Goal: Task Accomplishment & Management: Manage account settings

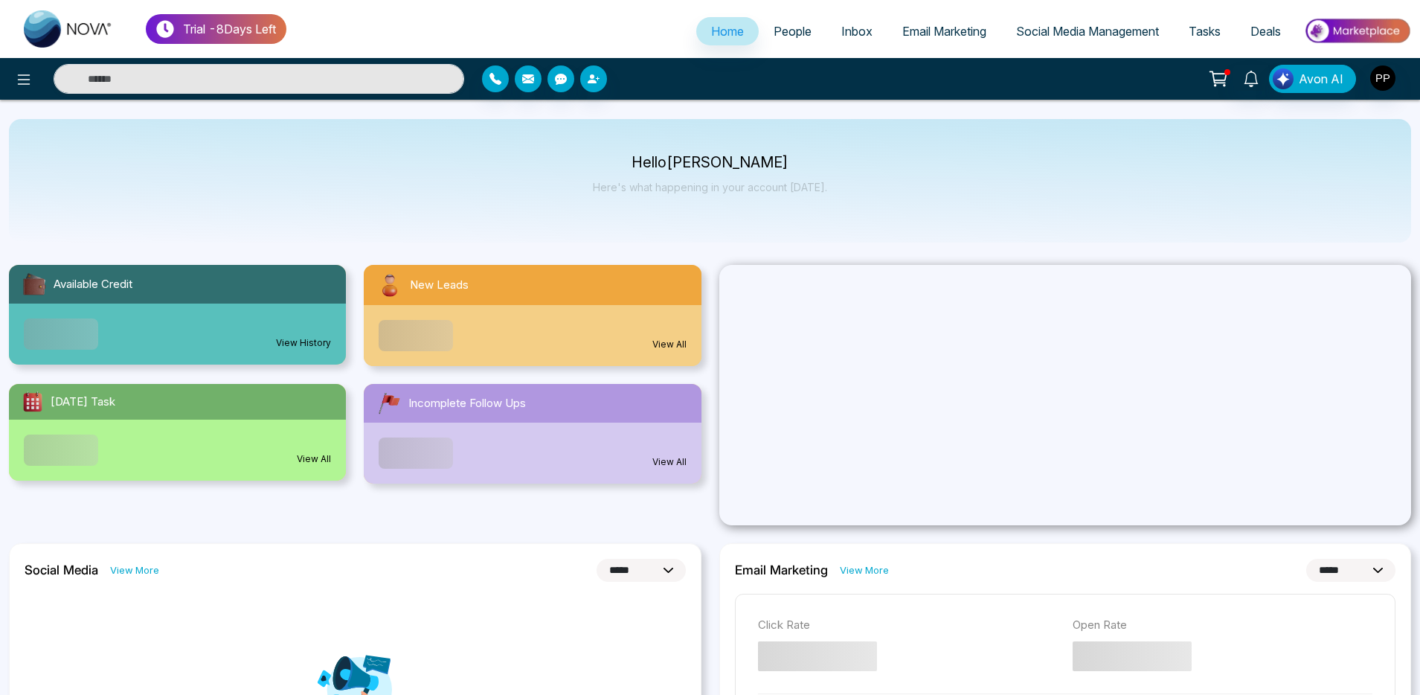
select select "*"
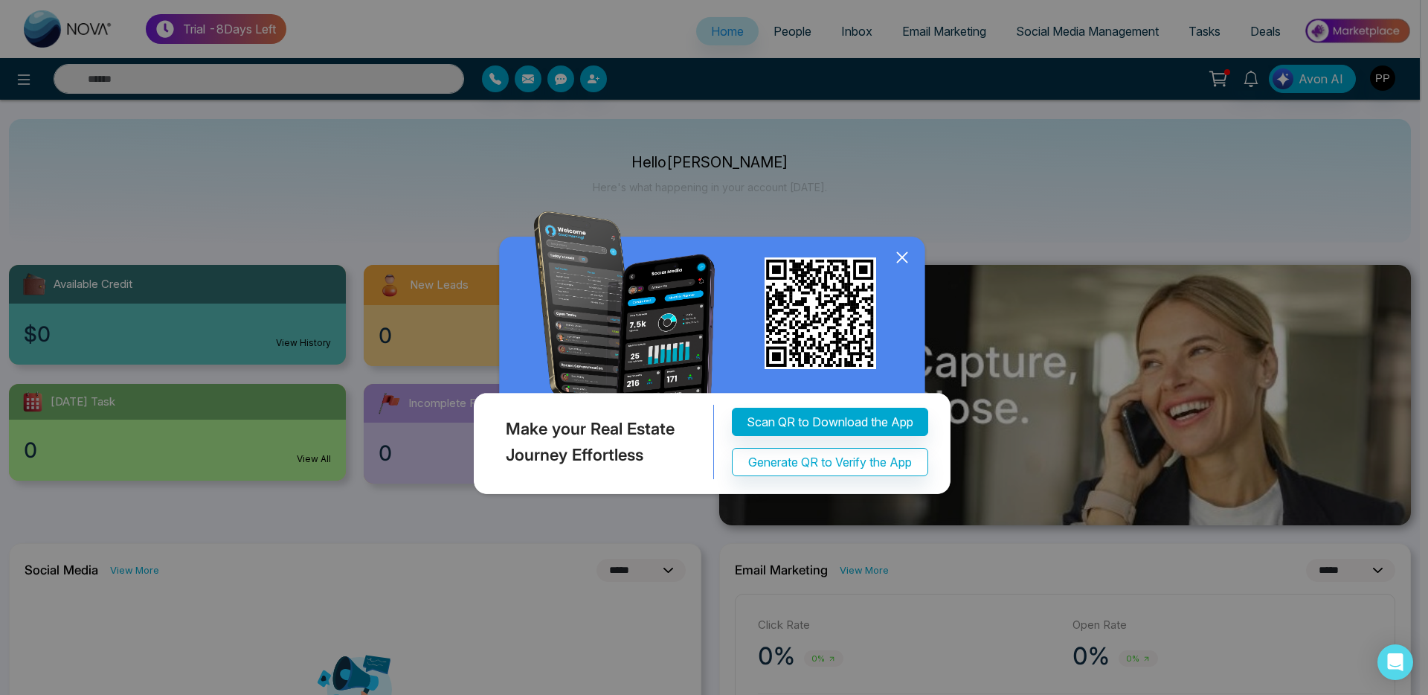
click at [902, 263] on icon at bounding box center [902, 258] width 10 height 10
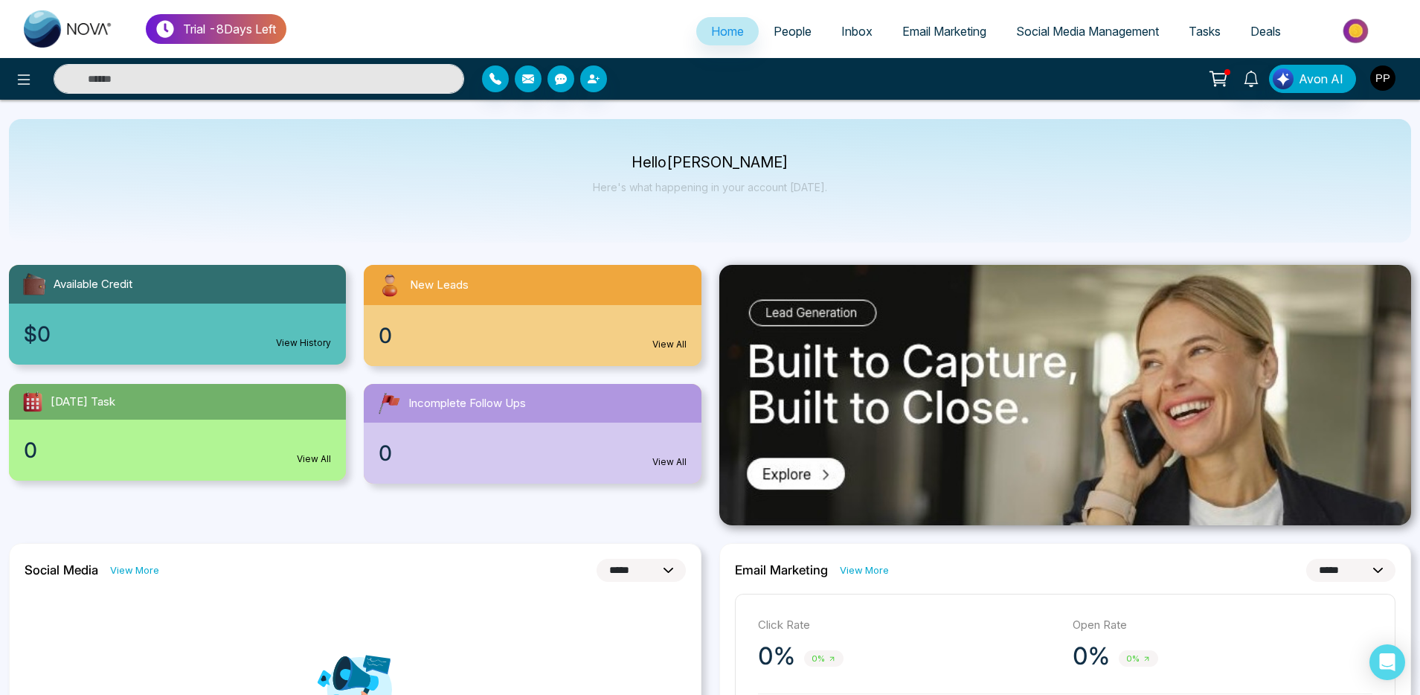
click at [1383, 80] on img "button" at bounding box center [1382, 77] width 25 height 25
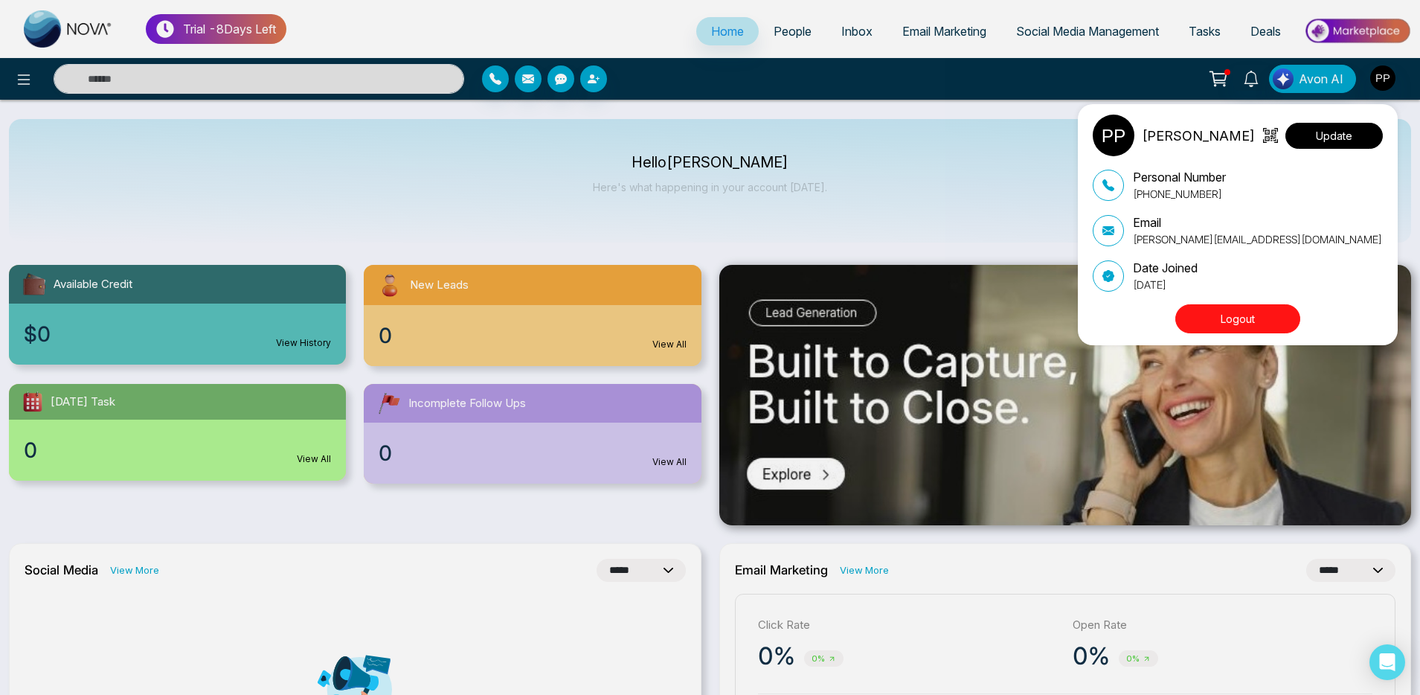
click at [1328, 134] on button "Update" at bounding box center [1333, 136] width 97 height 26
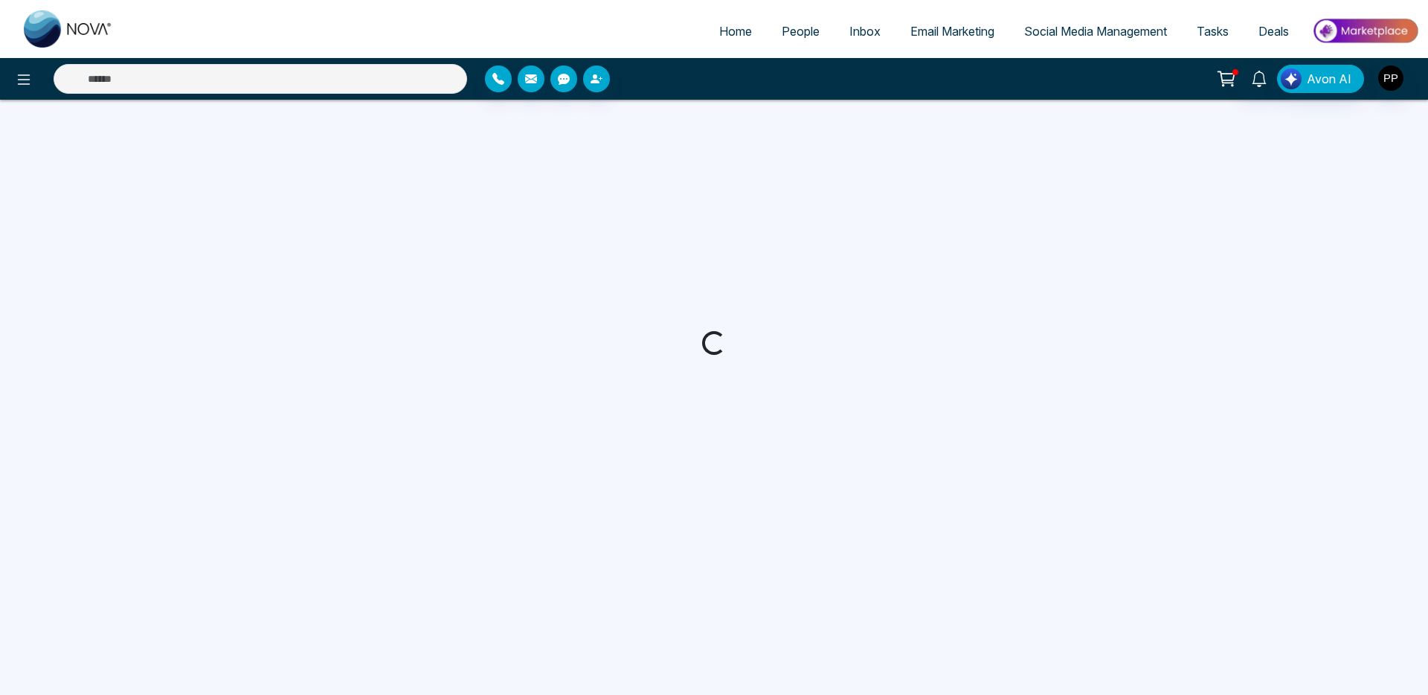
select select "***"
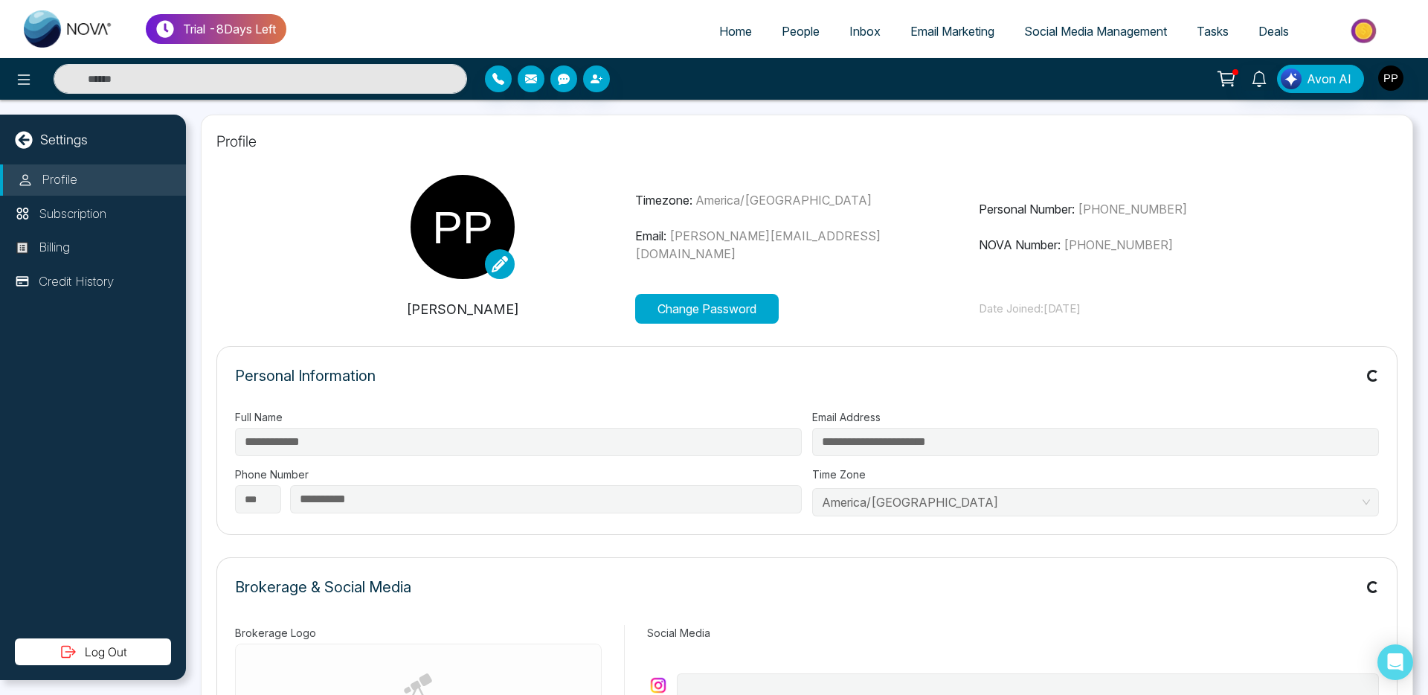
type input "**********"
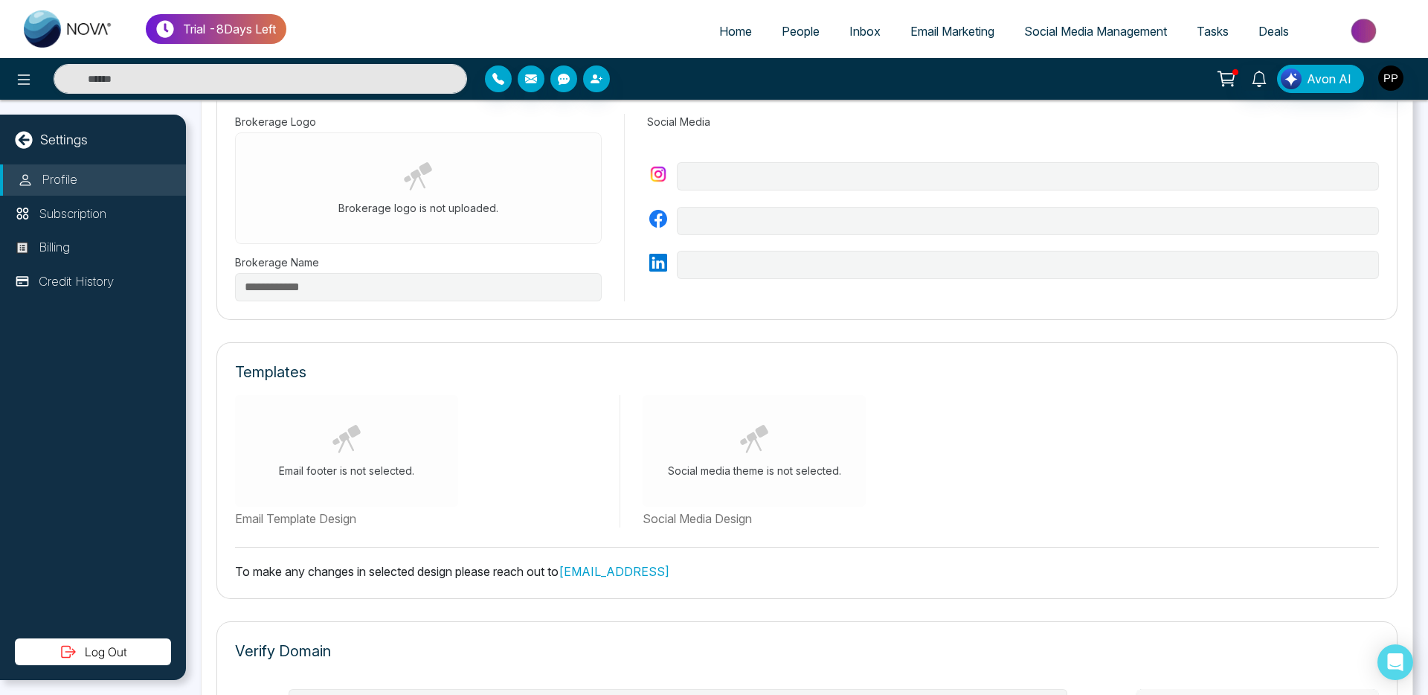
scroll to position [200, 0]
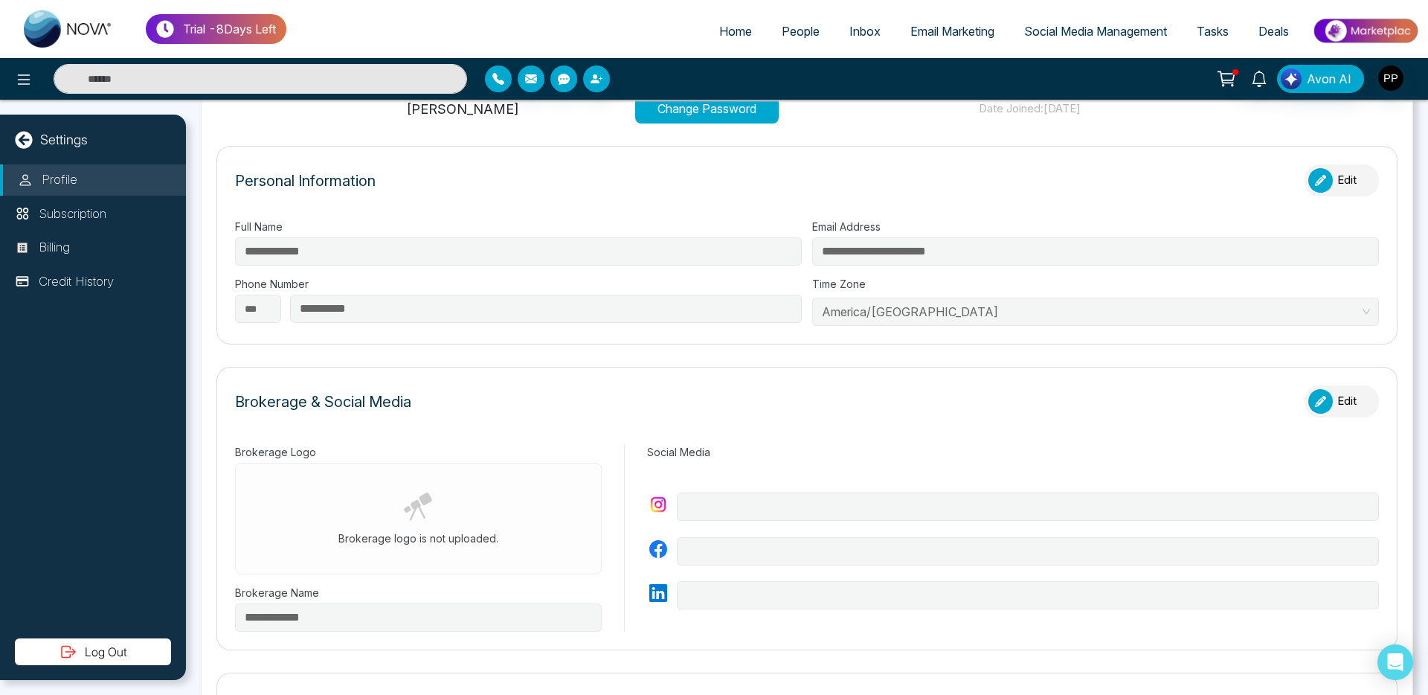
click at [1110, 177] on div "Personal Information Edit" at bounding box center [807, 187] width 1144 height 47
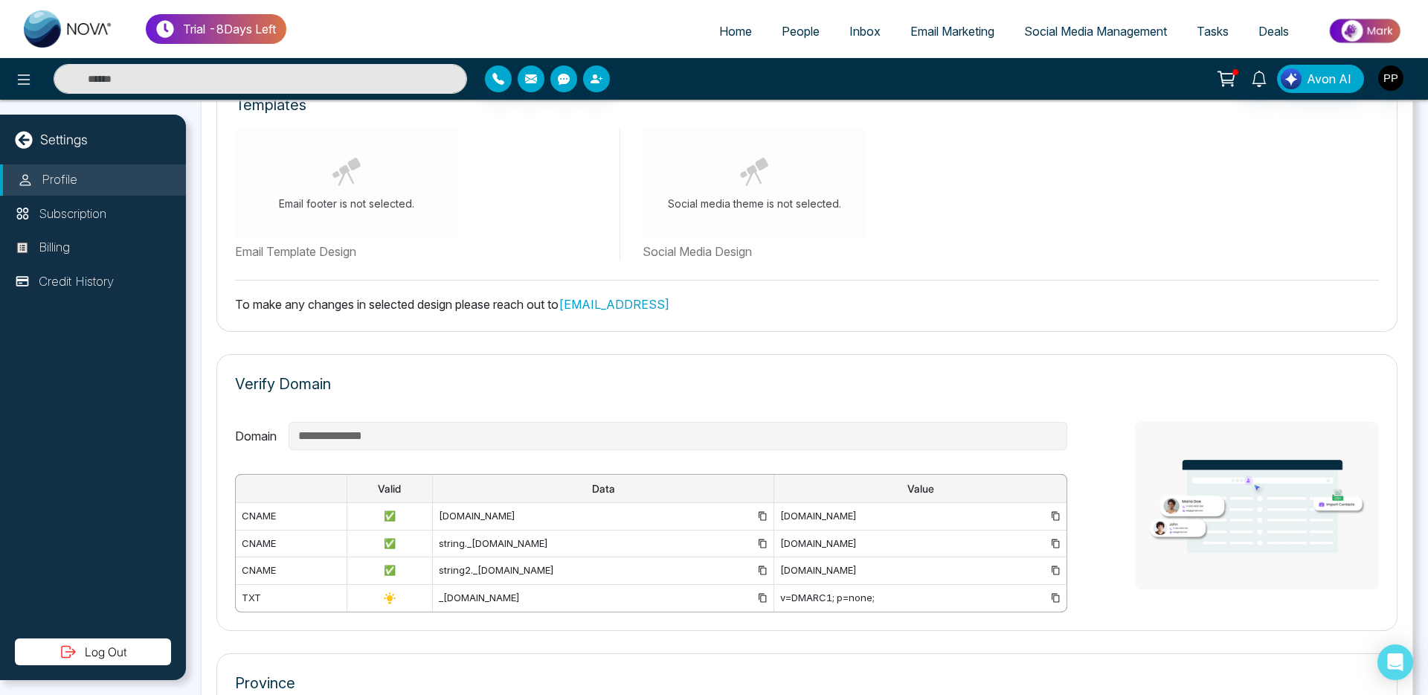
scroll to position [947, 0]
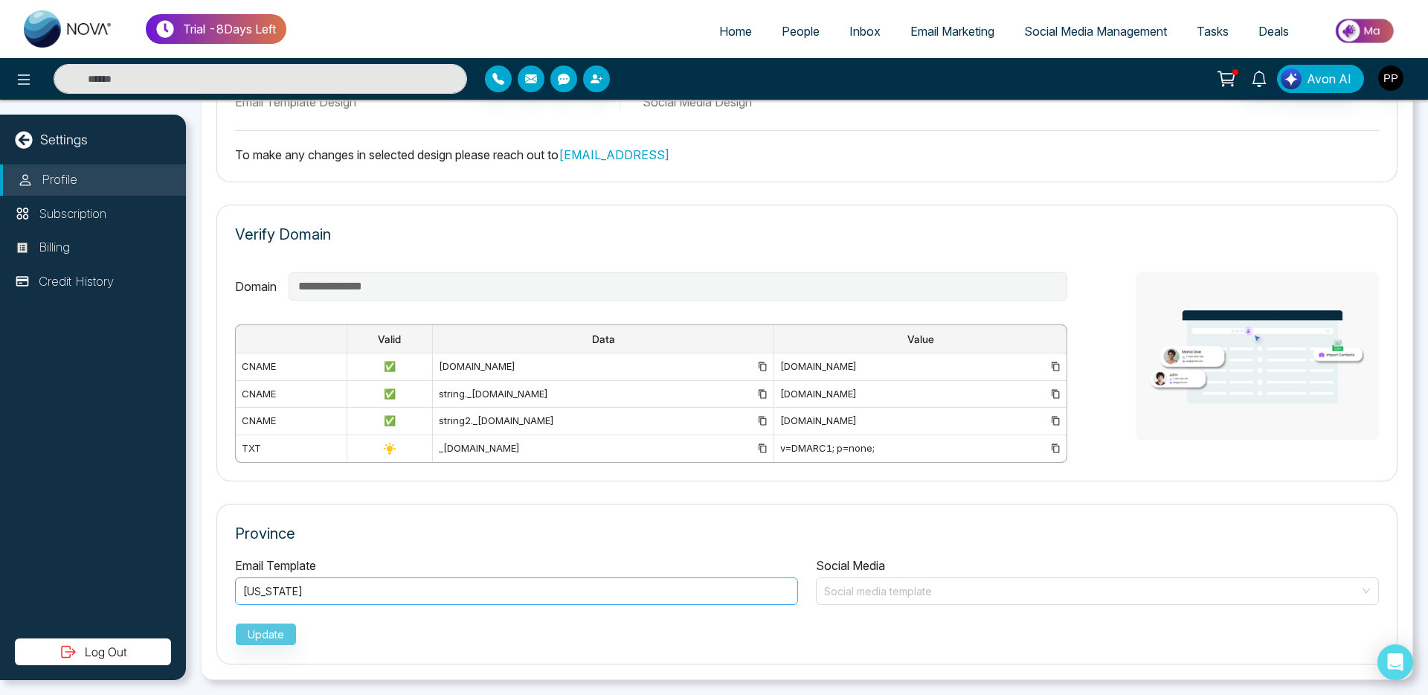
click at [356, 581] on div "Alabama" at bounding box center [516, 591] width 563 height 28
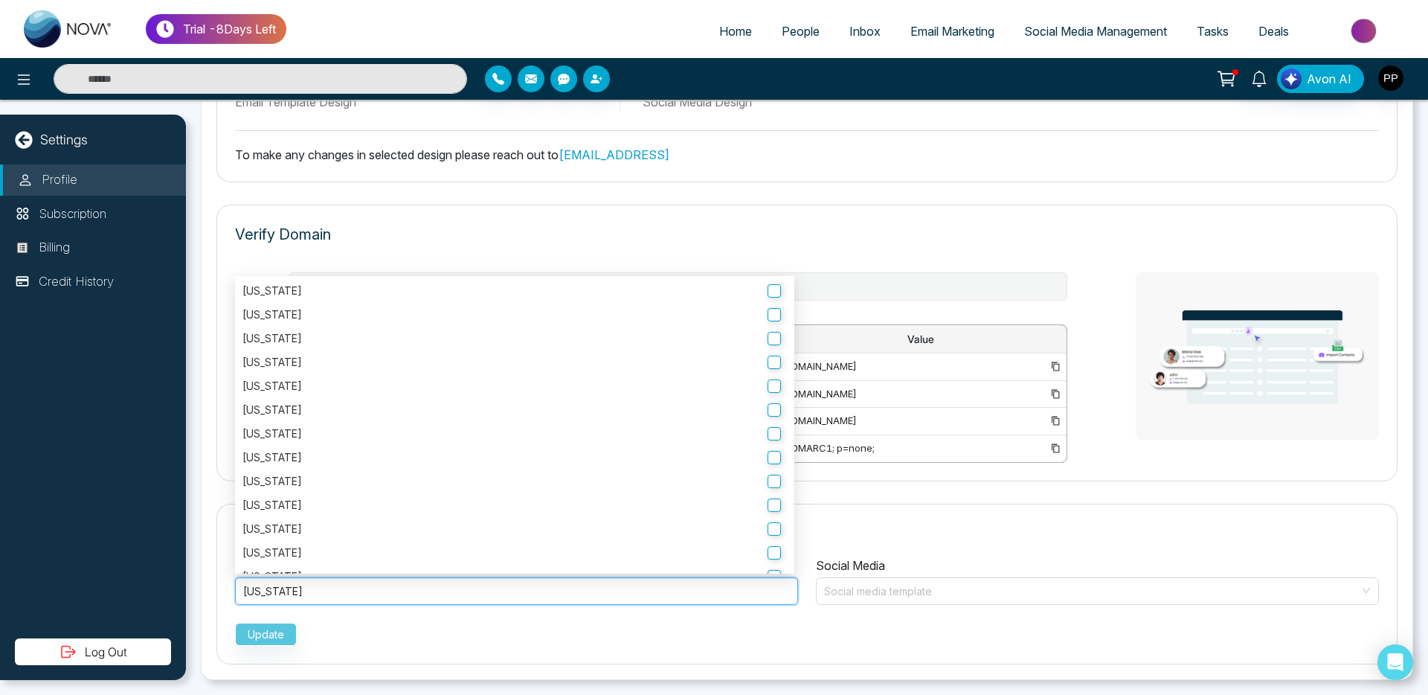
click at [356, 581] on div "Alabama" at bounding box center [516, 591] width 563 height 28
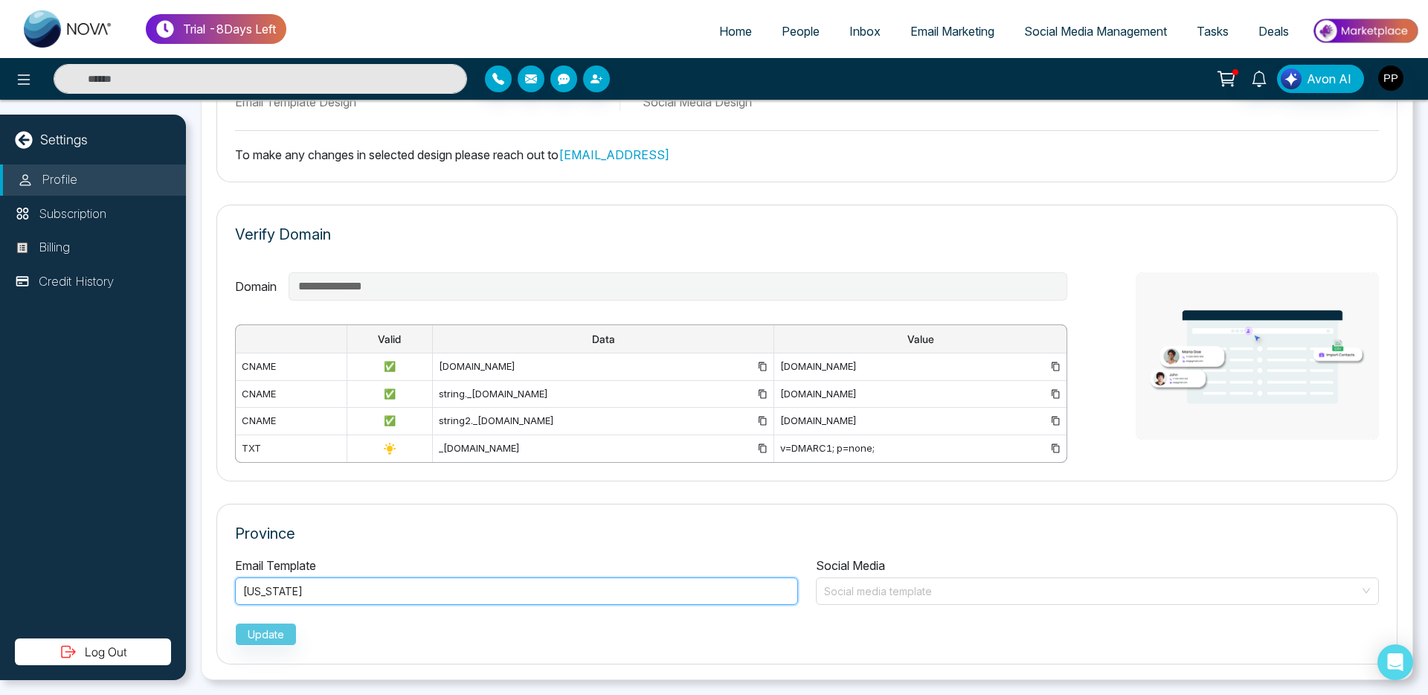
click at [359, 582] on div "Alabama" at bounding box center [516, 591] width 547 height 18
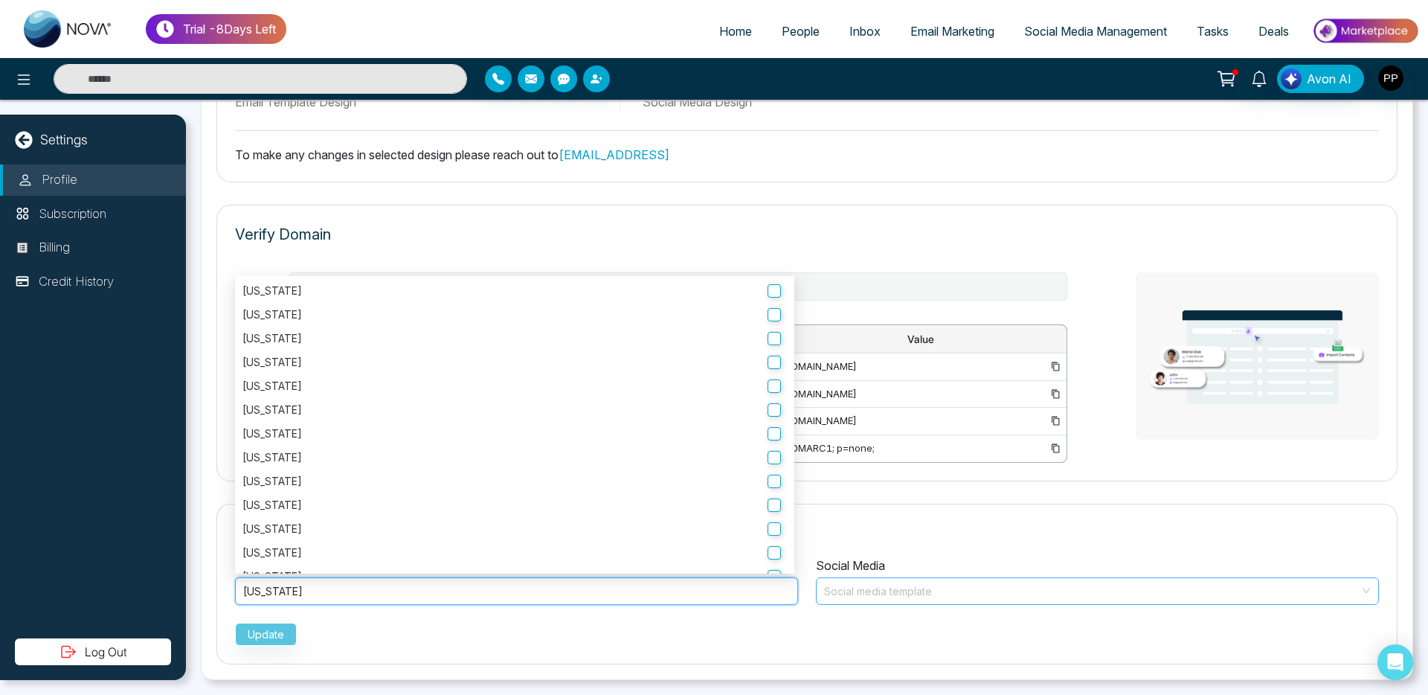
click at [930, 591] on input "search" at bounding box center [1092, 589] width 535 height 22
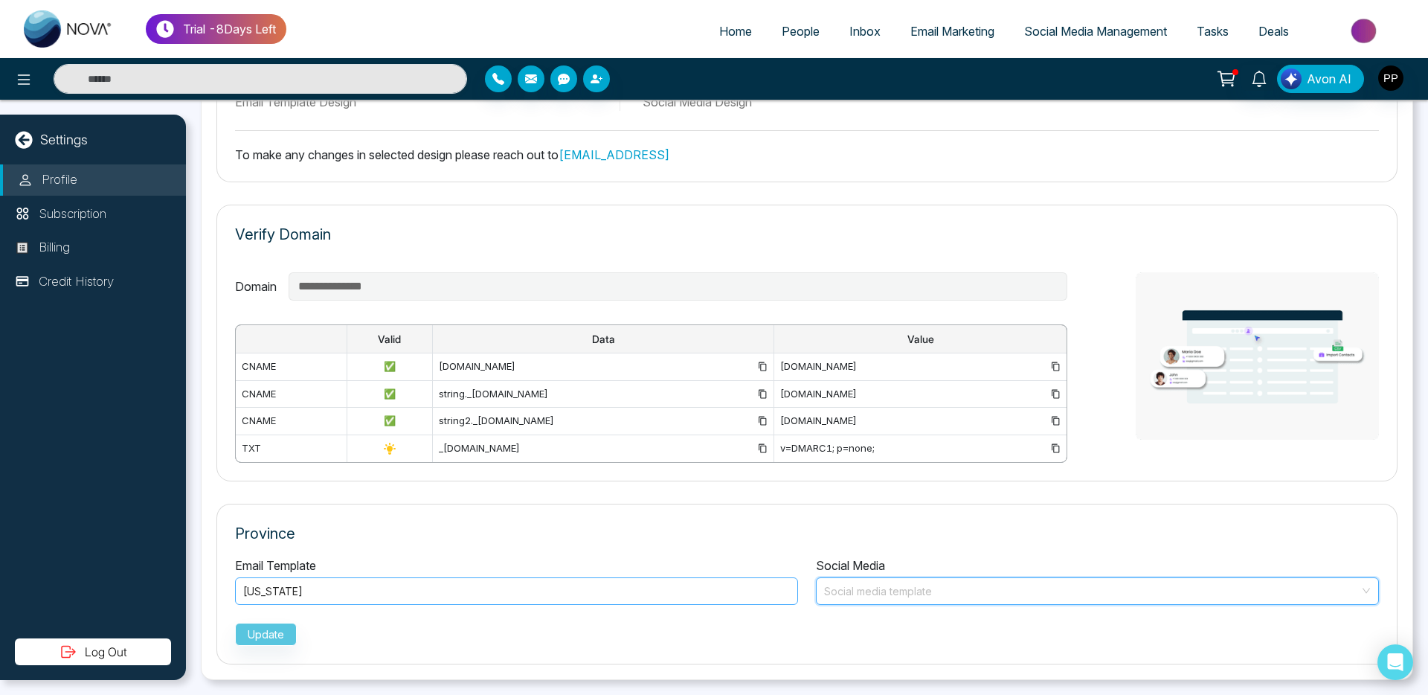
click at [523, 595] on div "Alabama" at bounding box center [516, 591] width 547 height 18
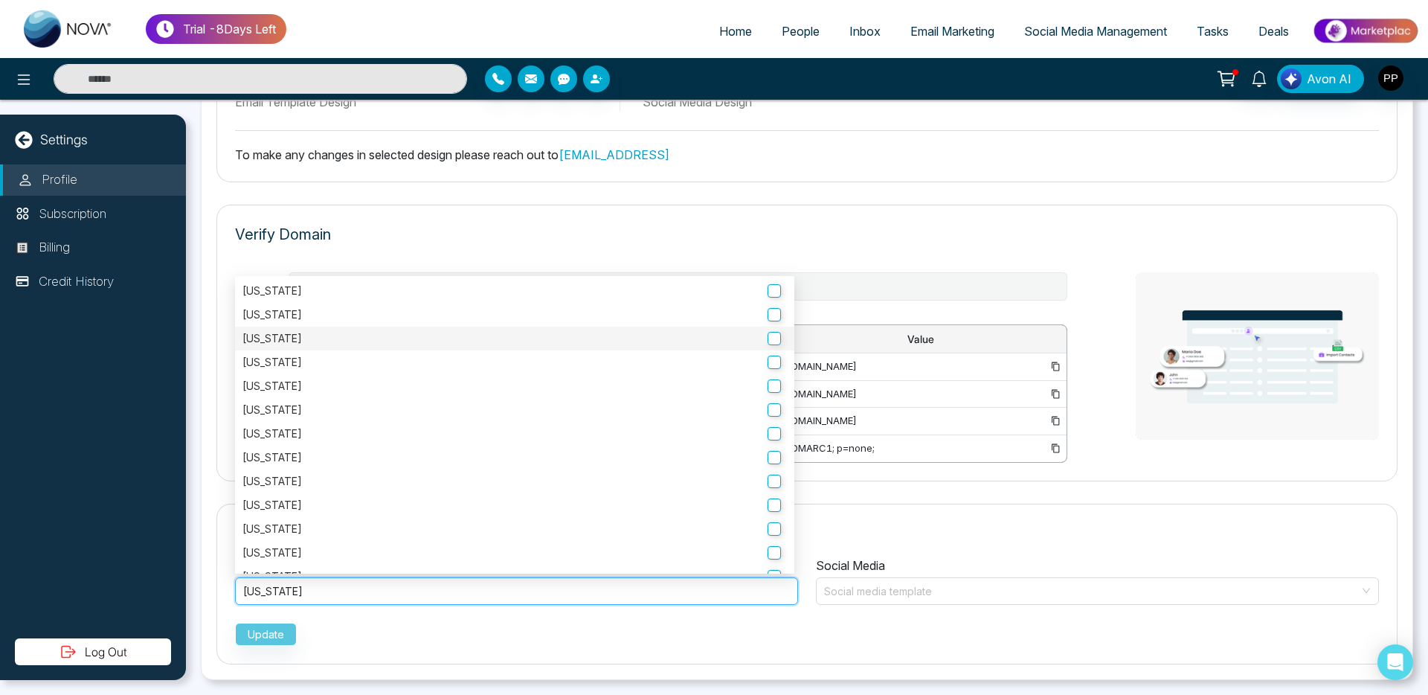
click at [774, 347] on div "Alaska" at bounding box center [514, 338] width 559 height 24
click at [773, 340] on label "Alaska" at bounding box center [514, 338] width 544 height 16
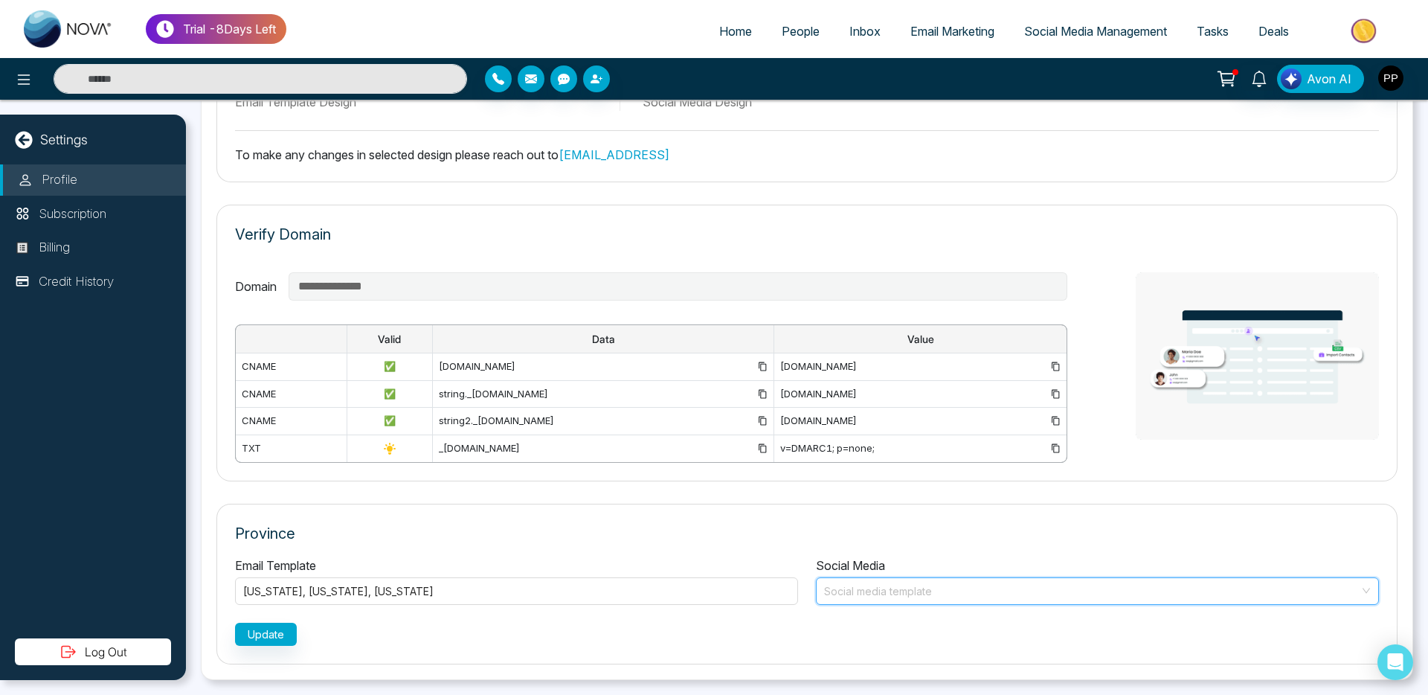
click at [910, 590] on input "search" at bounding box center [1092, 589] width 535 height 22
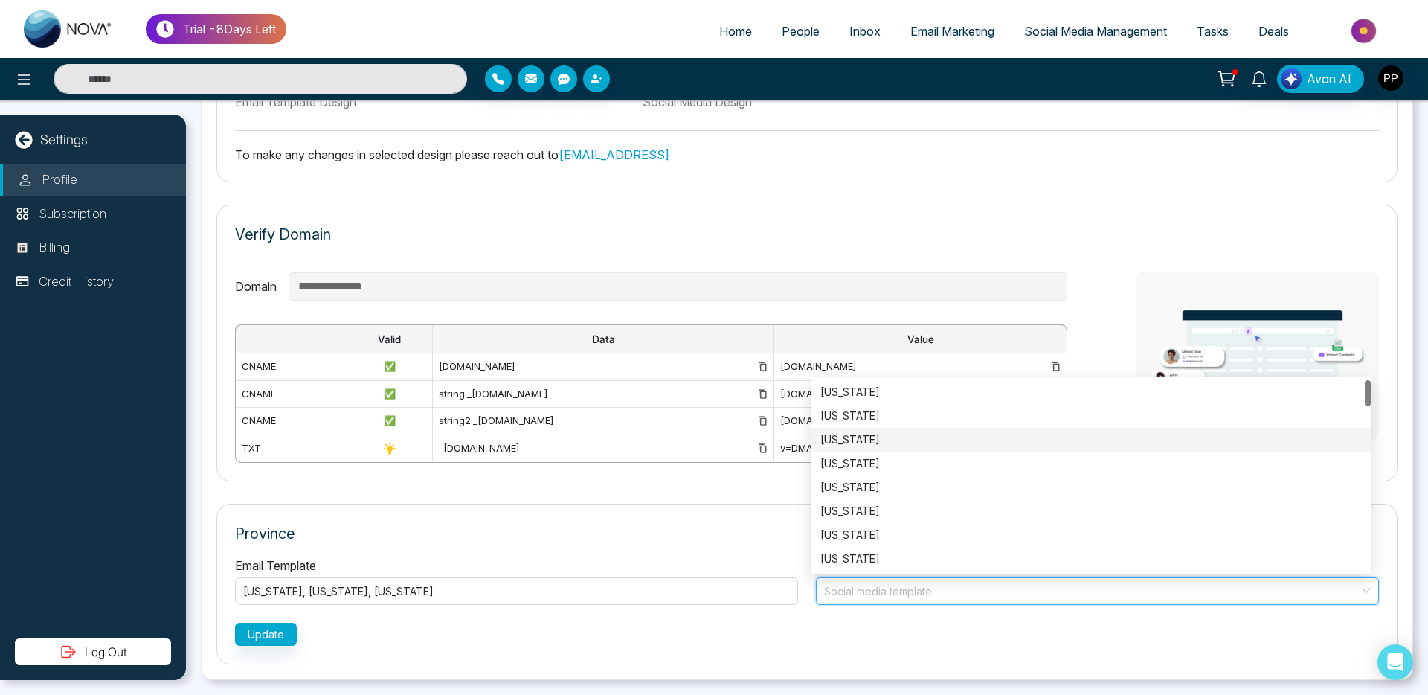
click at [884, 429] on div "Alaska" at bounding box center [1090, 440] width 559 height 24
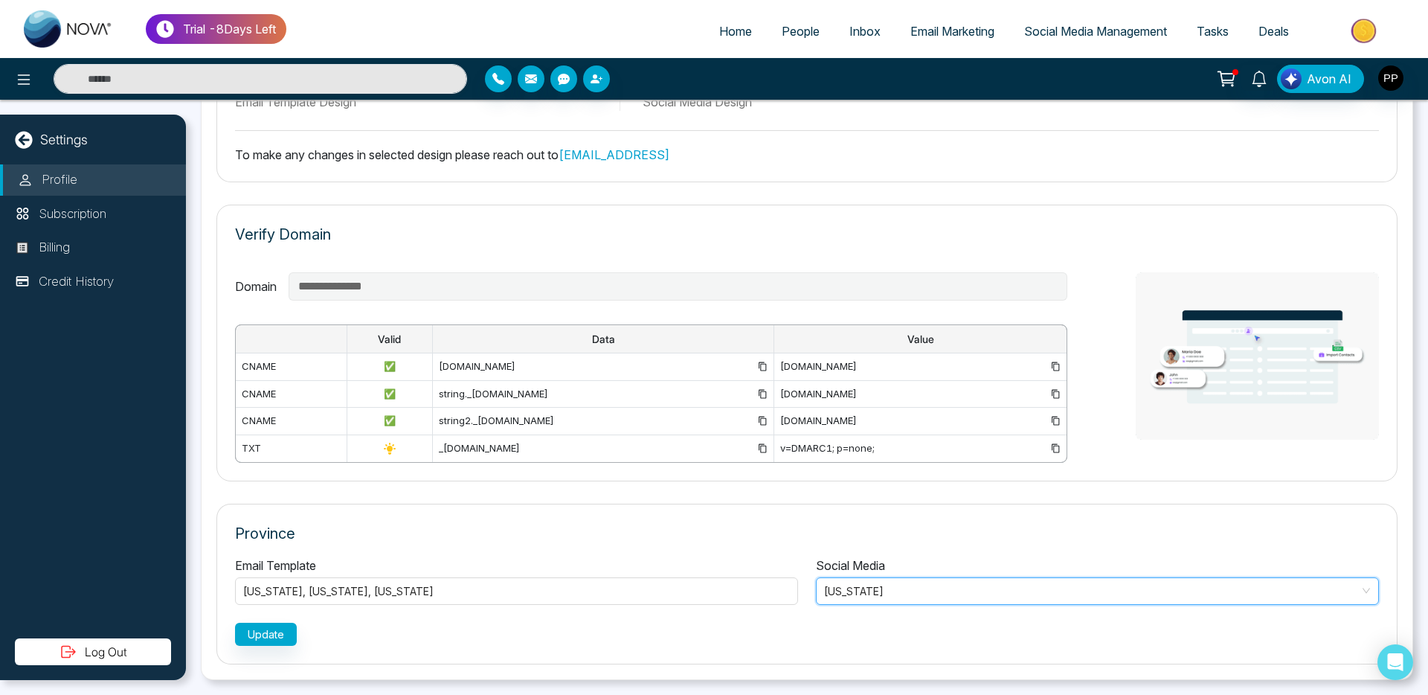
click at [860, 583] on span "Alaska" at bounding box center [1097, 591] width 547 height 22
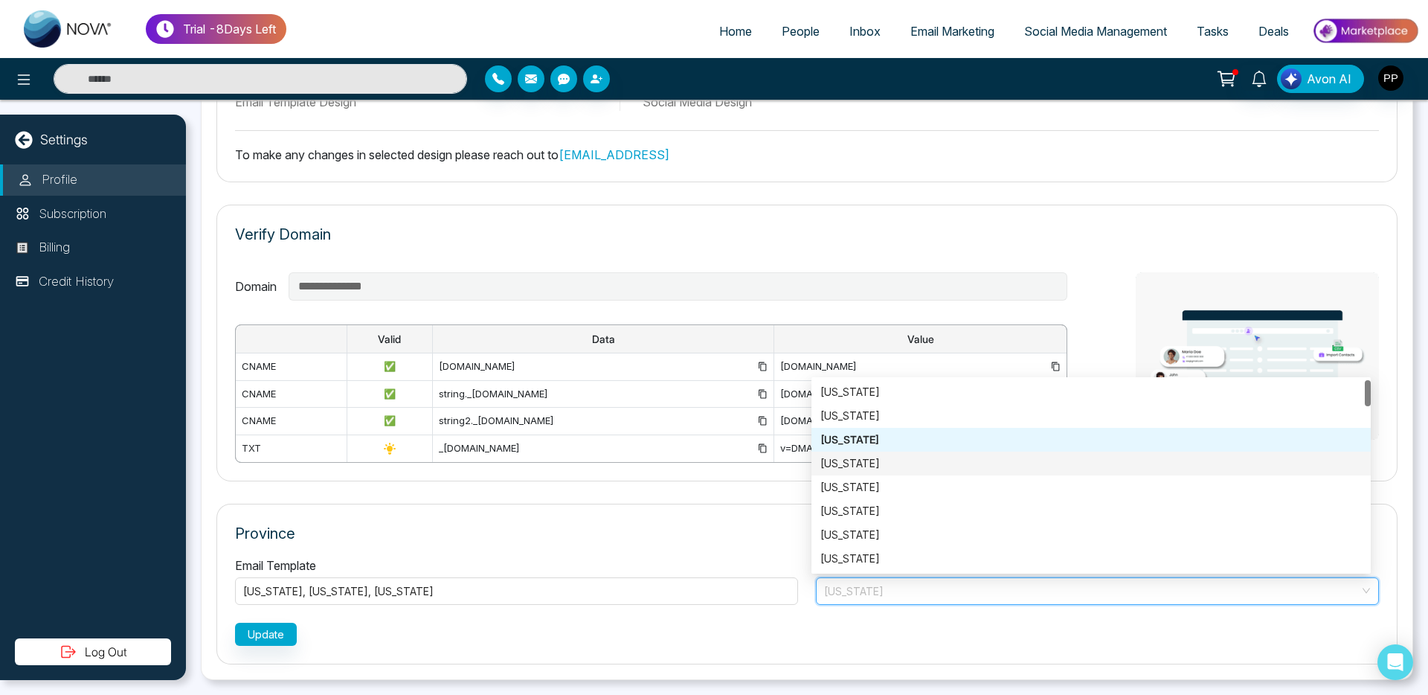
click at [870, 462] on div "Arizona" at bounding box center [1090, 463] width 541 height 16
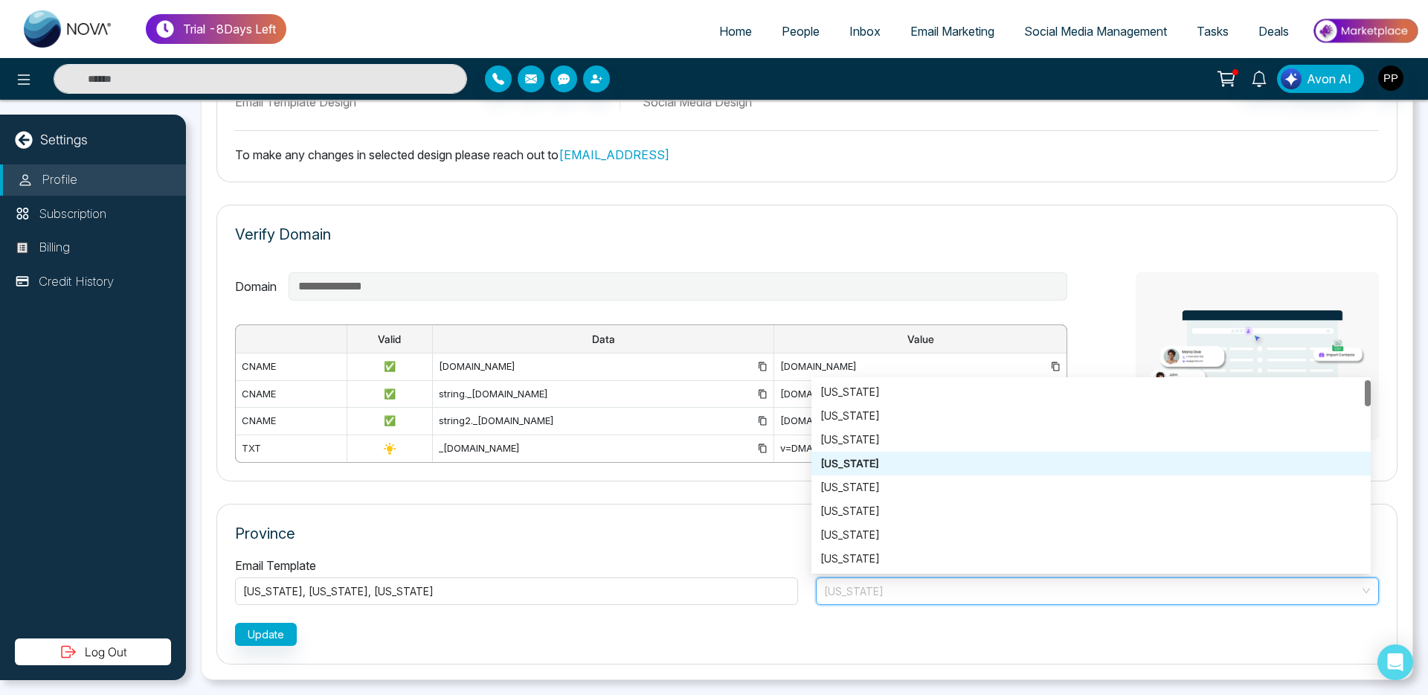
click at [869, 587] on span "Arizona" at bounding box center [1097, 591] width 547 height 22
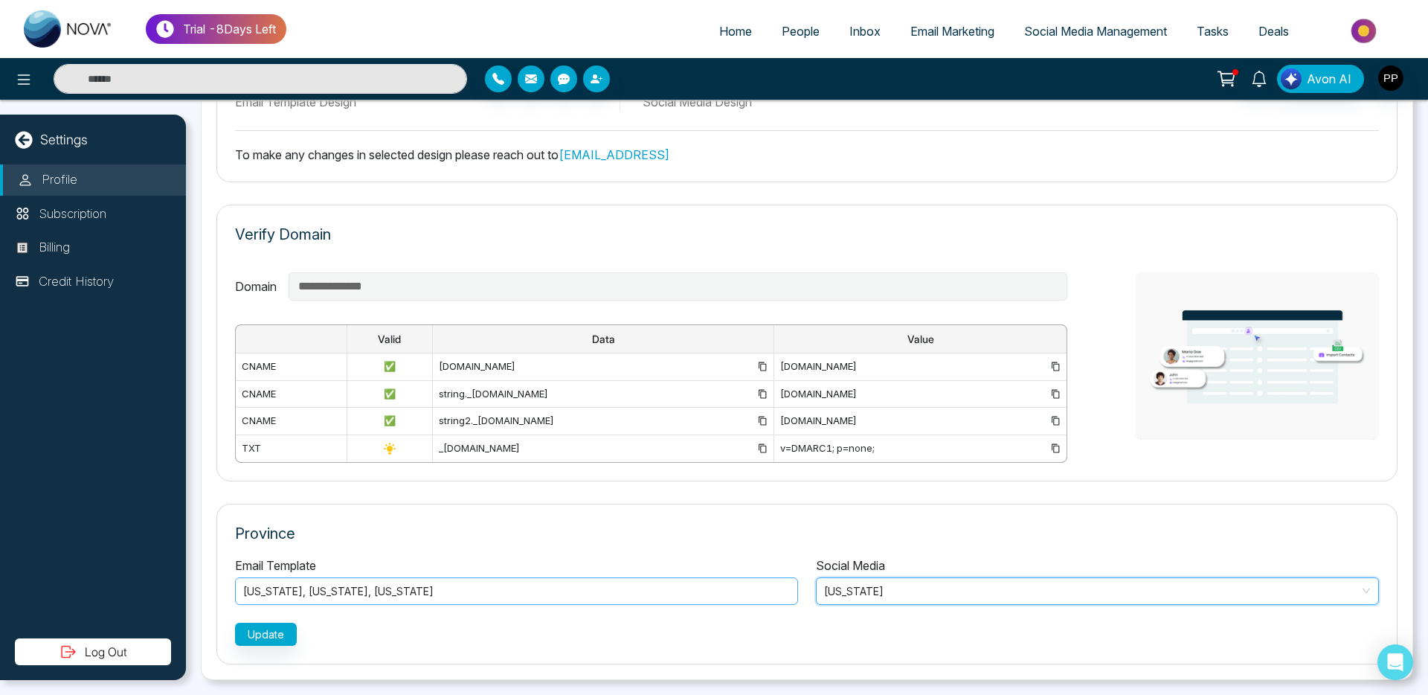
click at [497, 597] on div "Alabama , Alaska , Arizona" at bounding box center [516, 591] width 547 height 18
click at [25, 135] on icon at bounding box center [23, 139] width 17 height 17
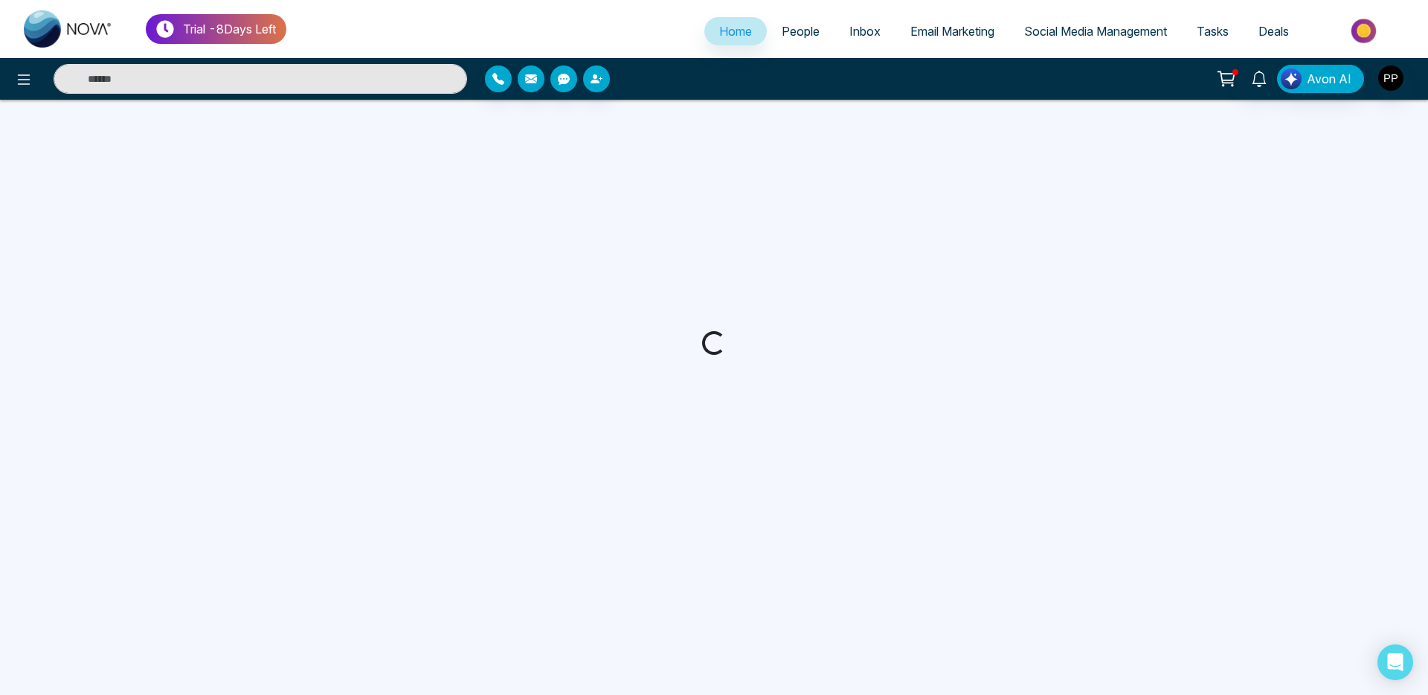
select select "*"
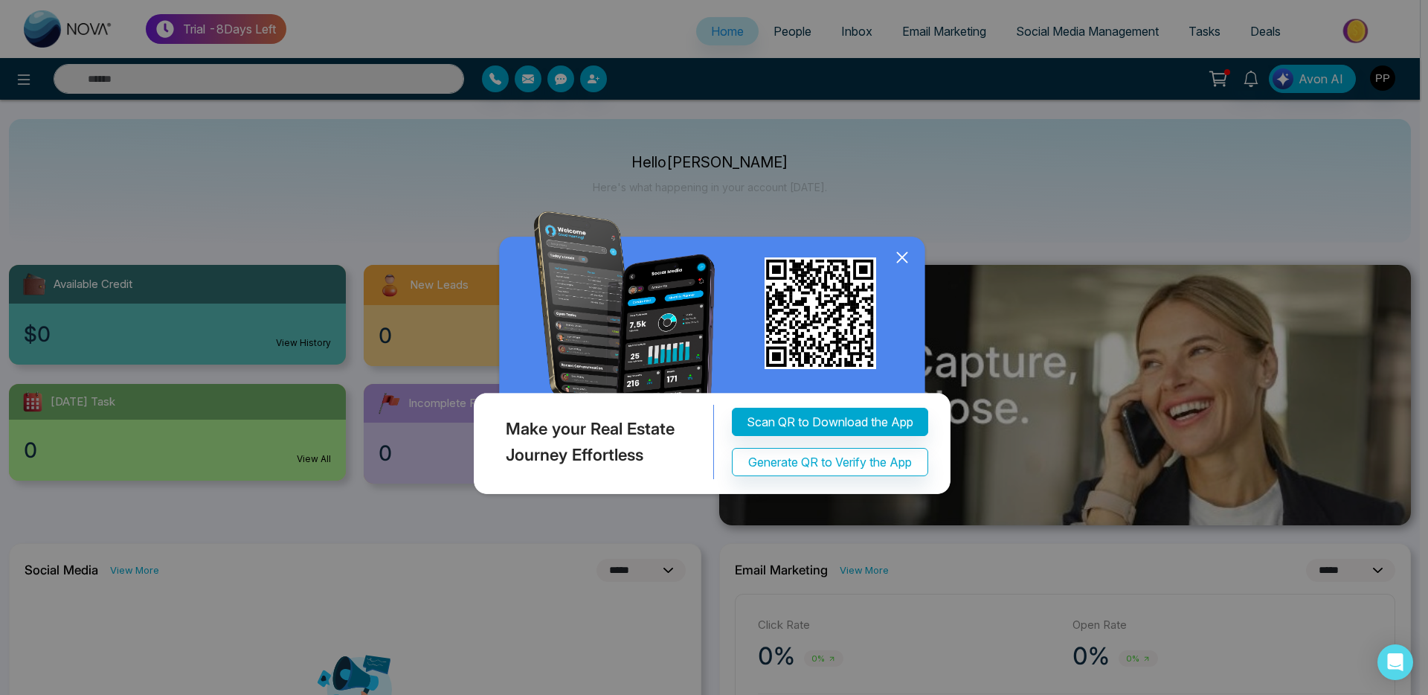
click at [904, 263] on icon at bounding box center [902, 258] width 10 height 10
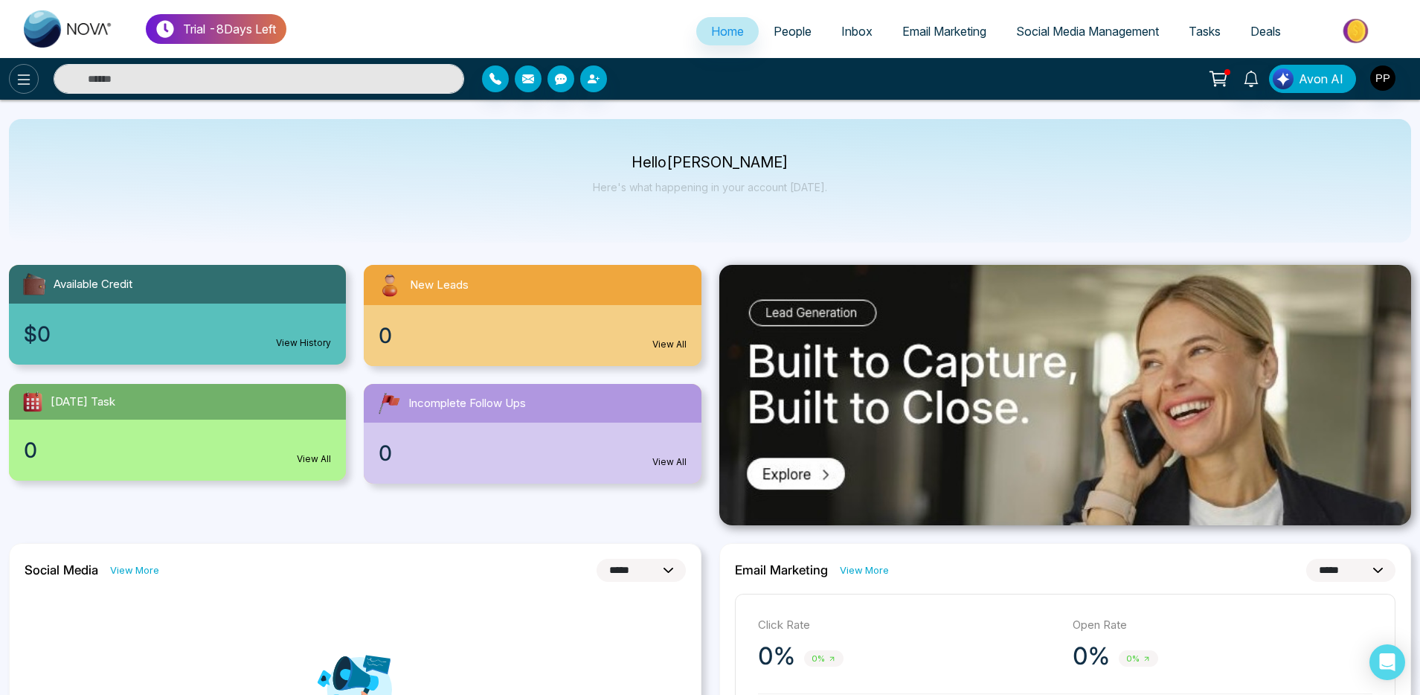
click at [23, 79] on icon at bounding box center [24, 79] width 13 height 10
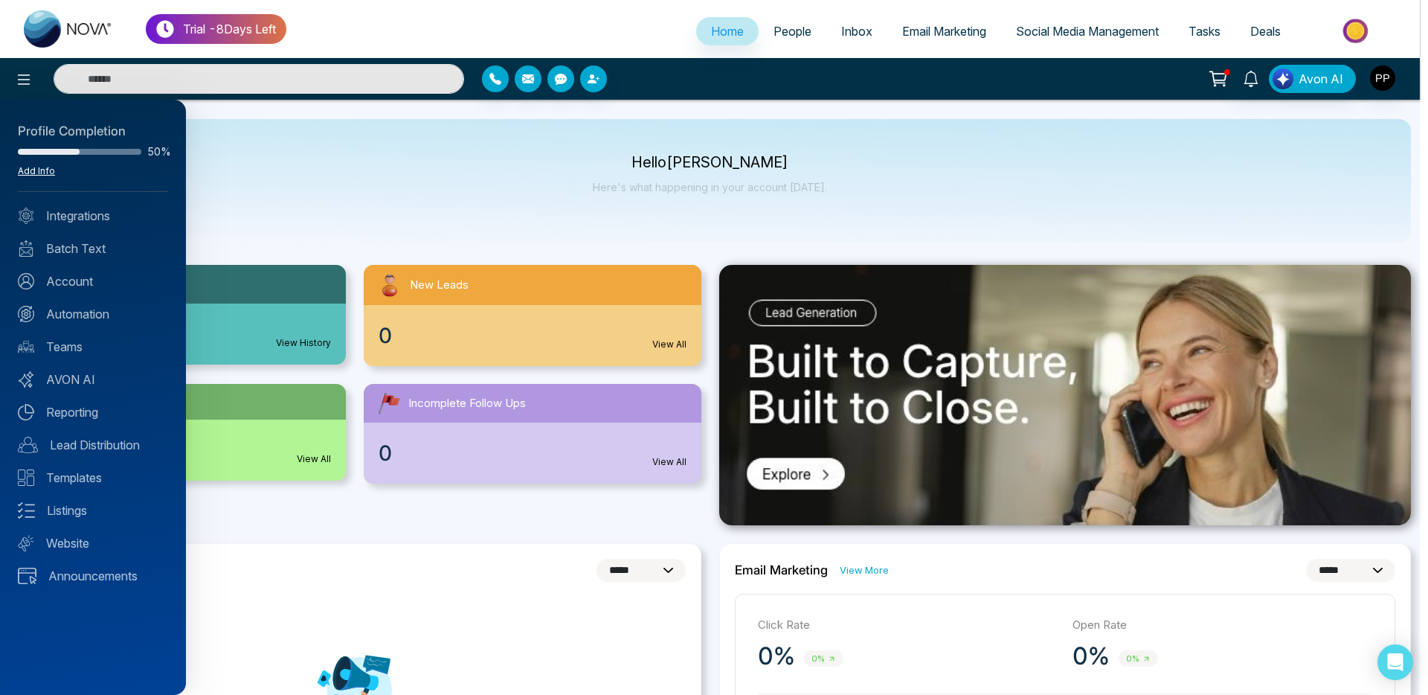
click at [32, 166] on link "Add Info" at bounding box center [36, 170] width 37 height 11
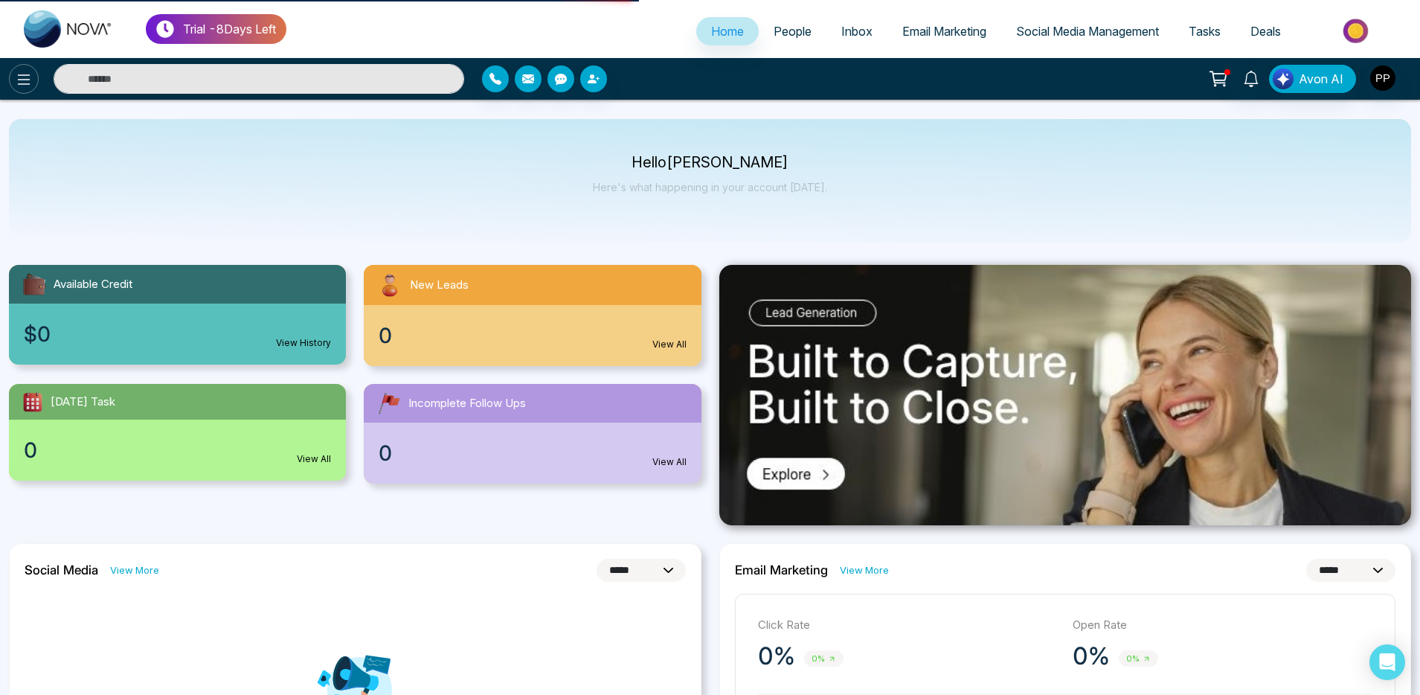
click at [17, 71] on icon at bounding box center [24, 80] width 18 height 18
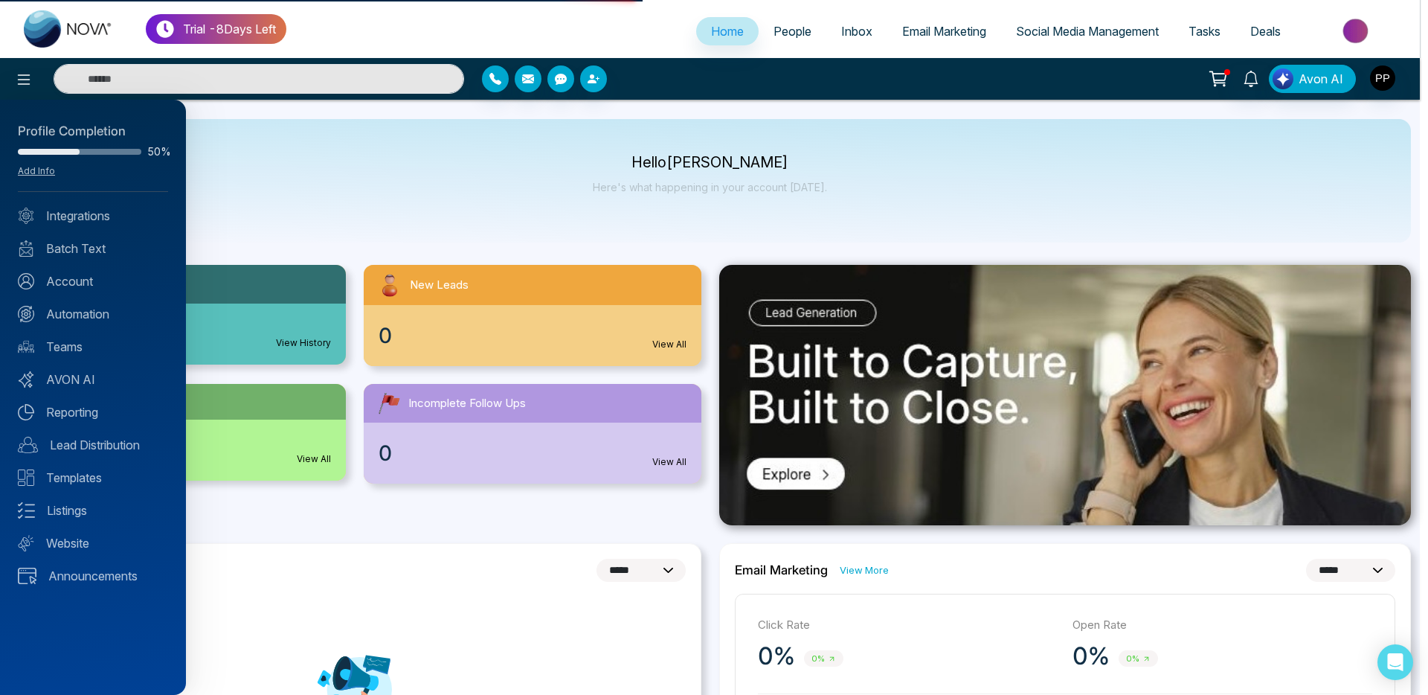
click at [30, 178] on div "Profile Completion 50% Add Info" at bounding box center [93, 157] width 150 height 70
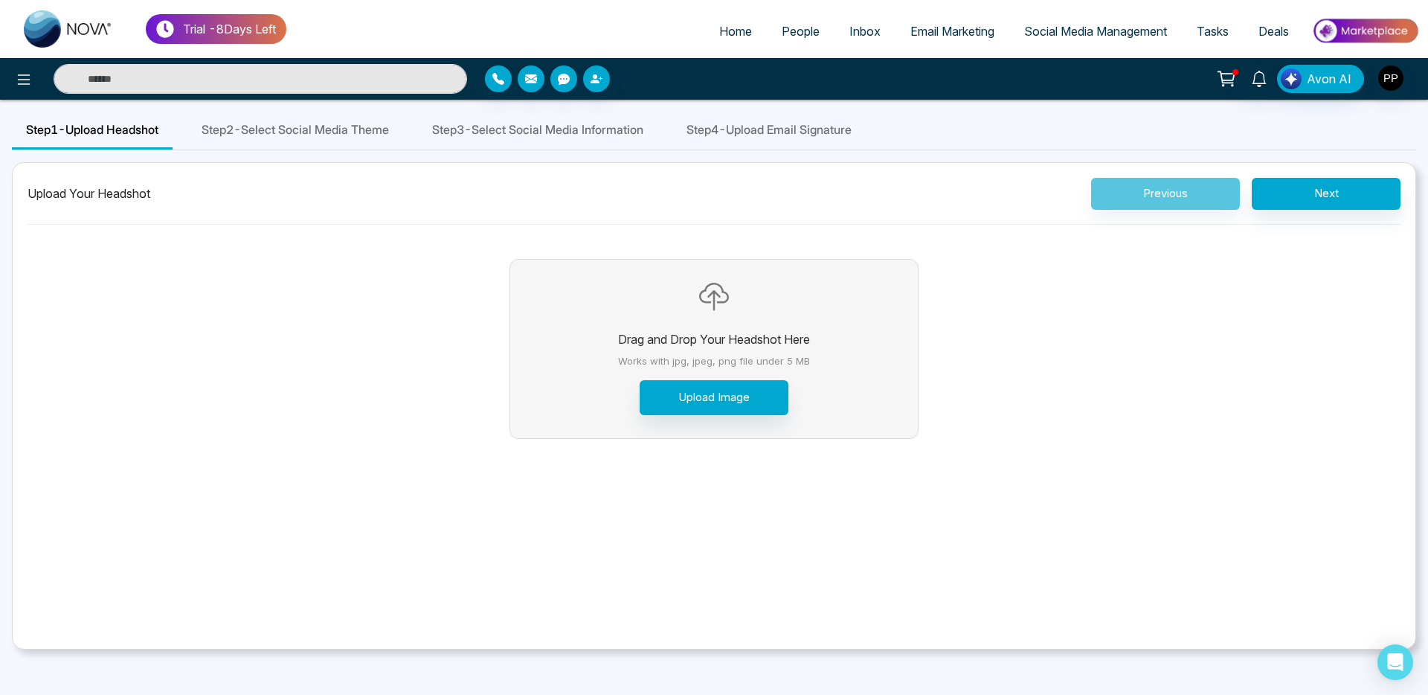
click at [625, 131] on span "Step 3 - Select Social Media Information" at bounding box center [537, 129] width 211 height 18
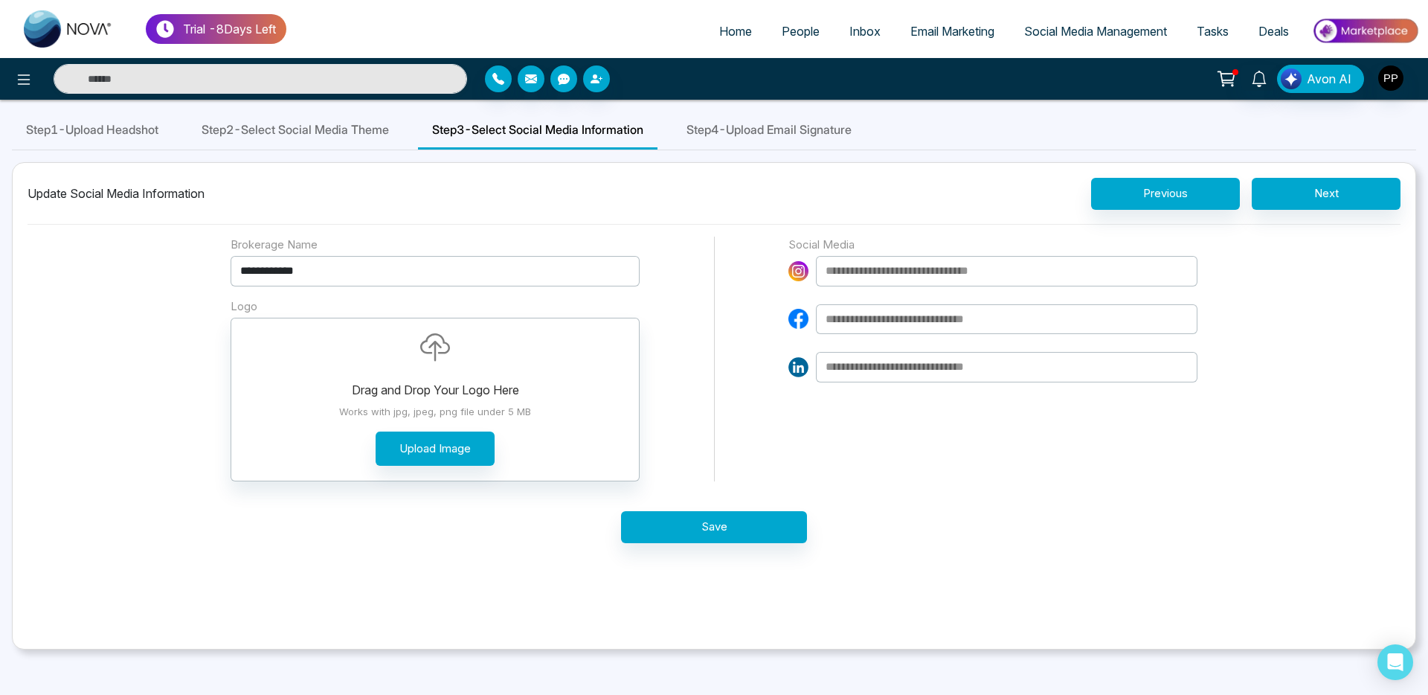
click at [289, 119] on div "Step 2 - Select Social Media Theme" at bounding box center [295, 131] width 216 height 38
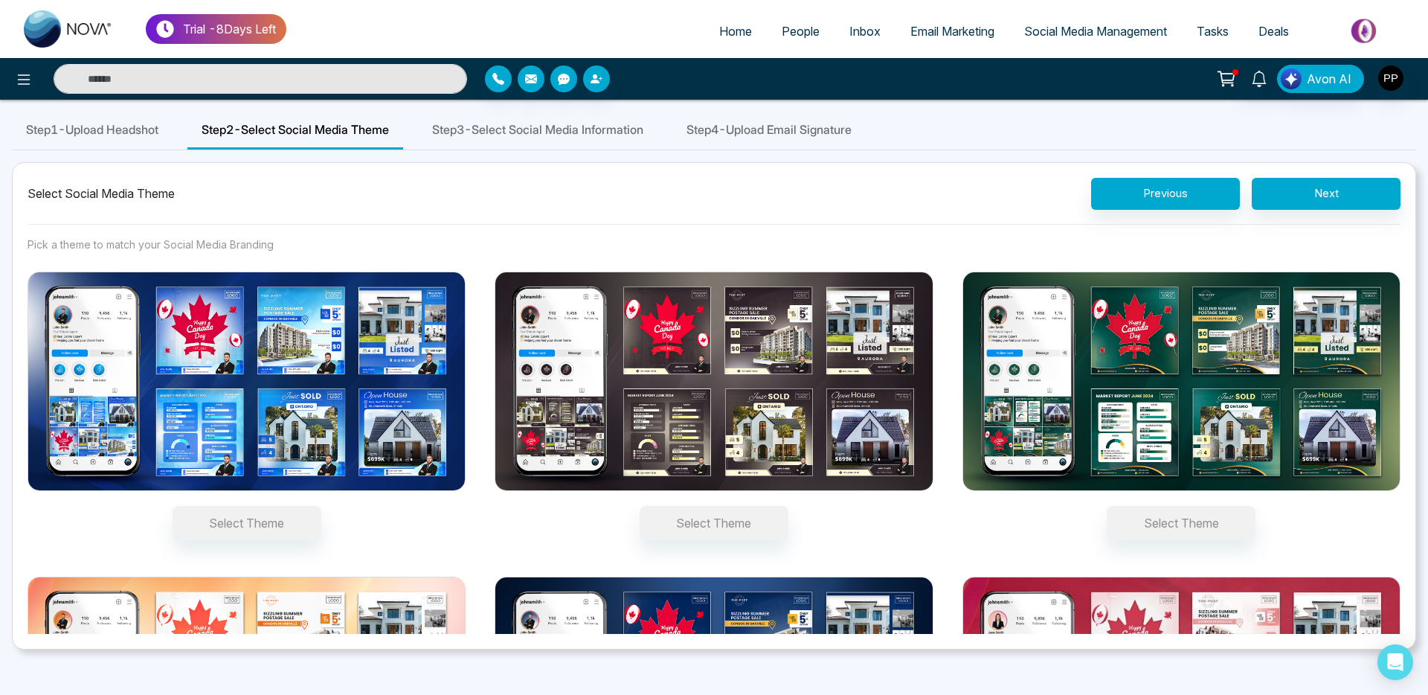
click at [120, 133] on span "Step 1 - Upload Headshot" at bounding box center [92, 129] width 132 height 18
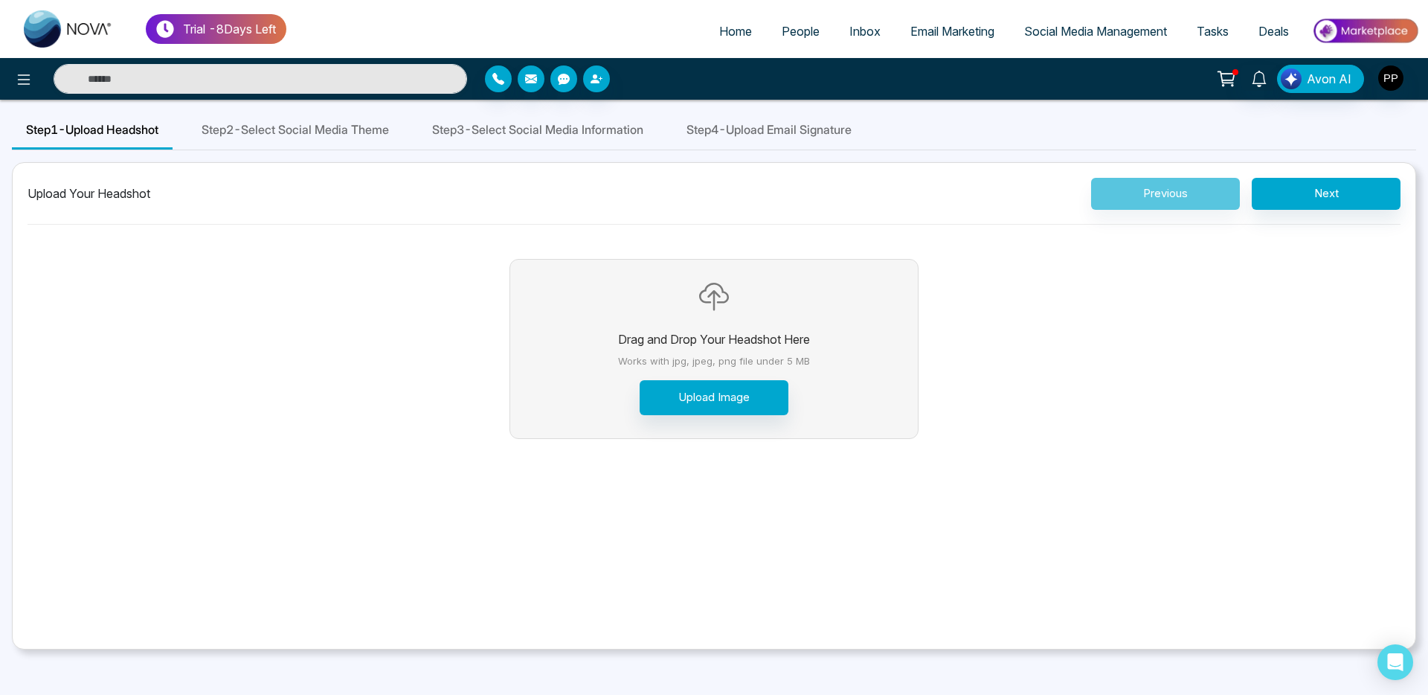
click at [832, 130] on span "Step 4 - Upload Email Signature" at bounding box center [768, 129] width 165 height 18
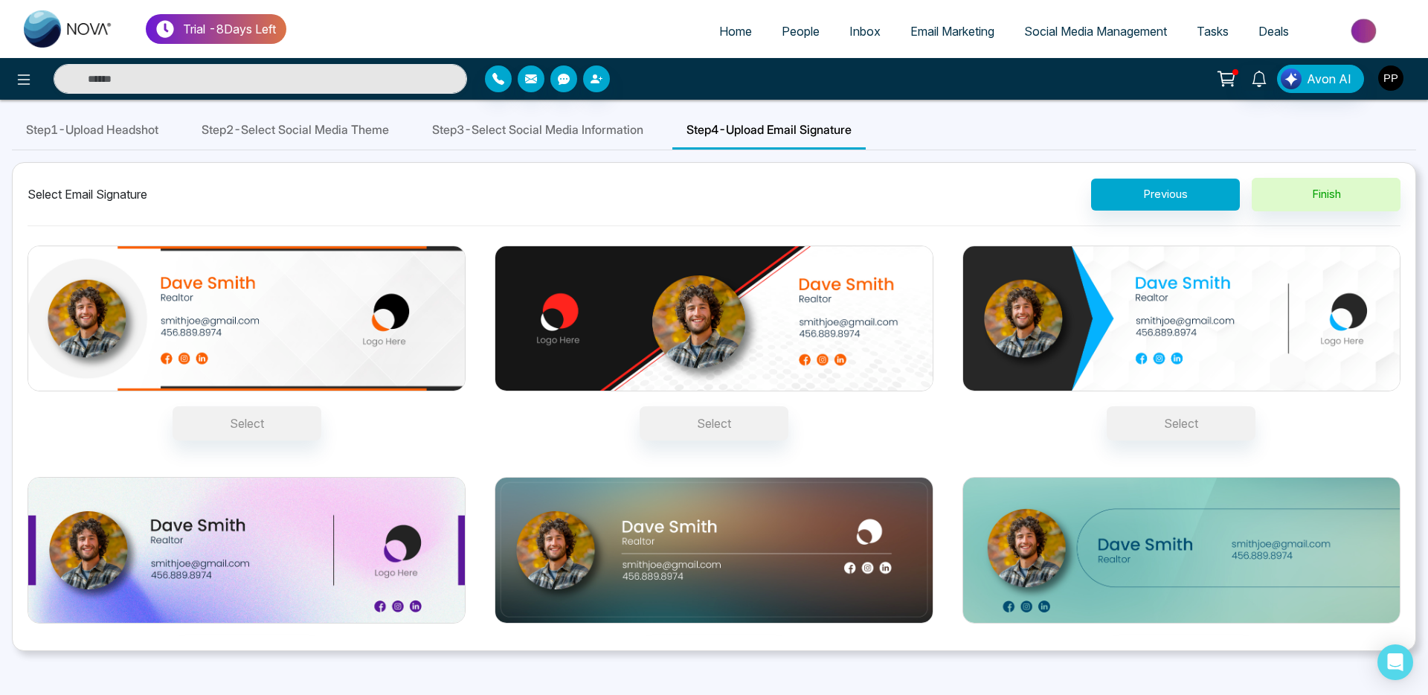
click at [1393, 80] on img "button" at bounding box center [1390, 77] width 25 height 25
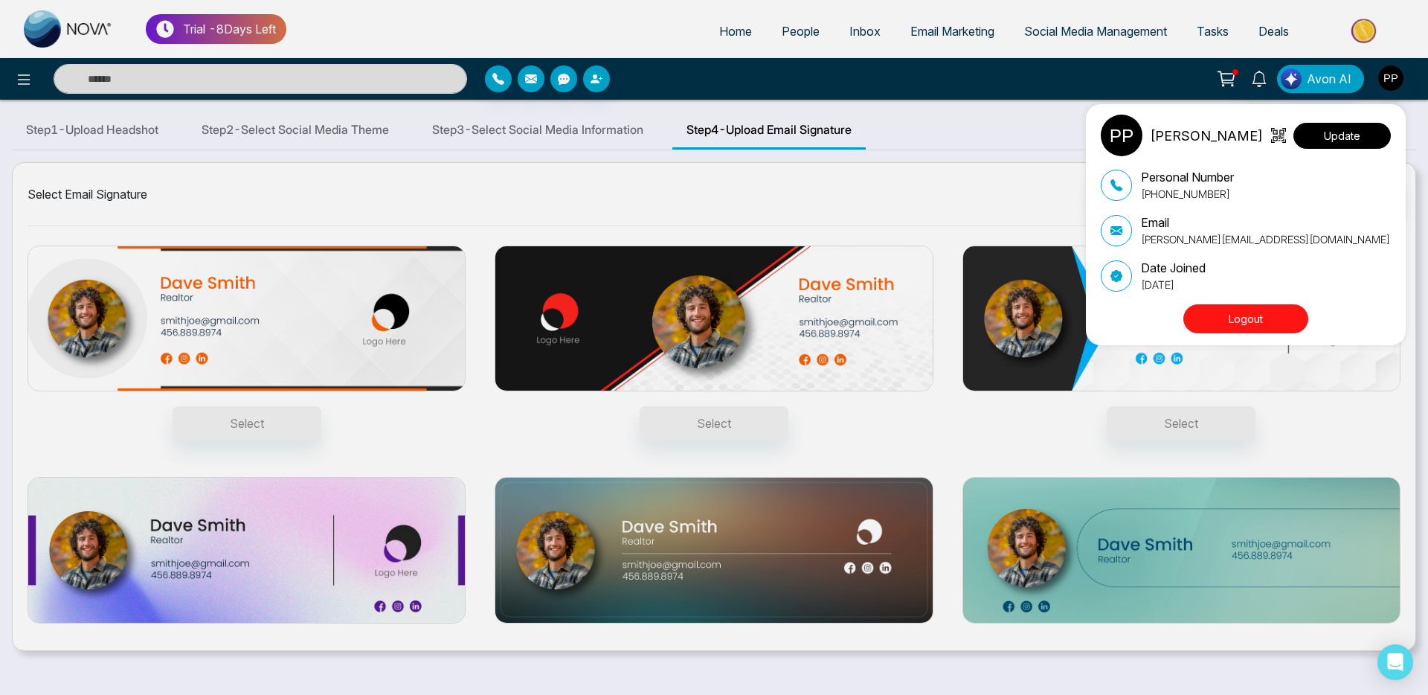
click at [1316, 141] on button "Update" at bounding box center [1341, 136] width 97 height 26
select select "***"
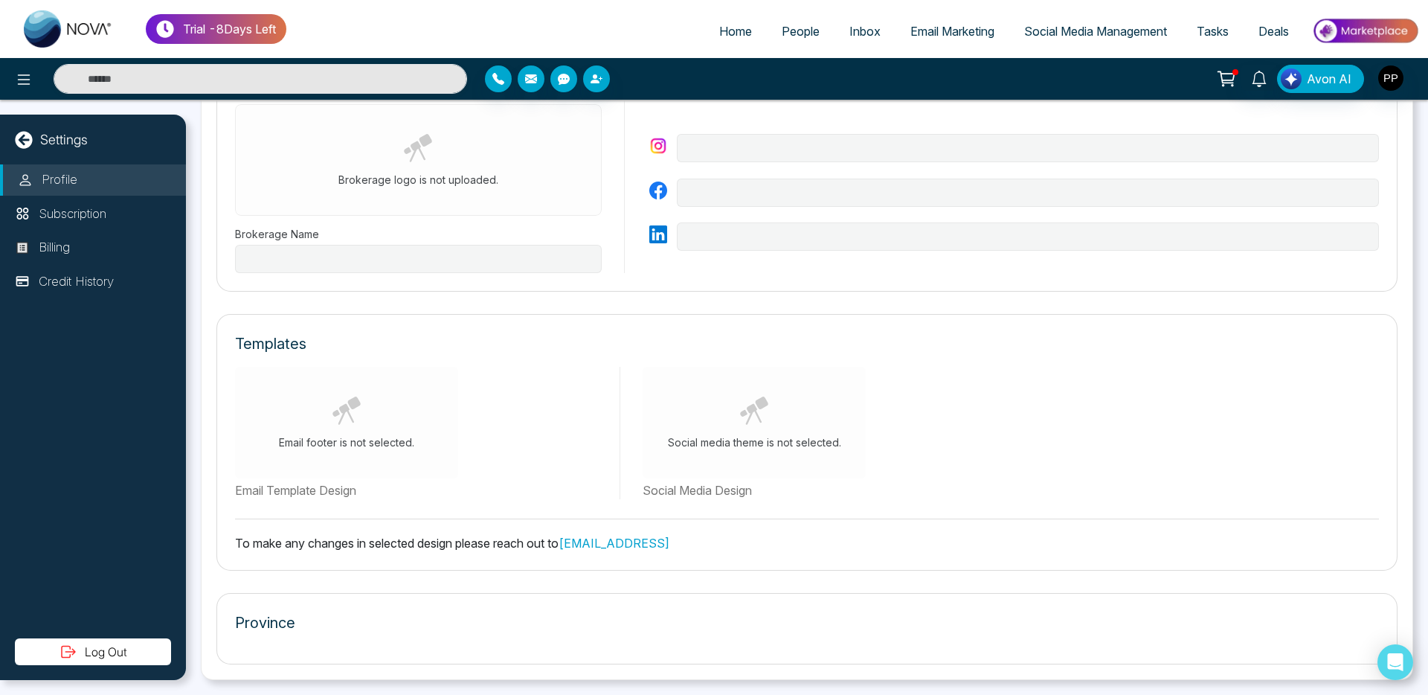
type input "**********"
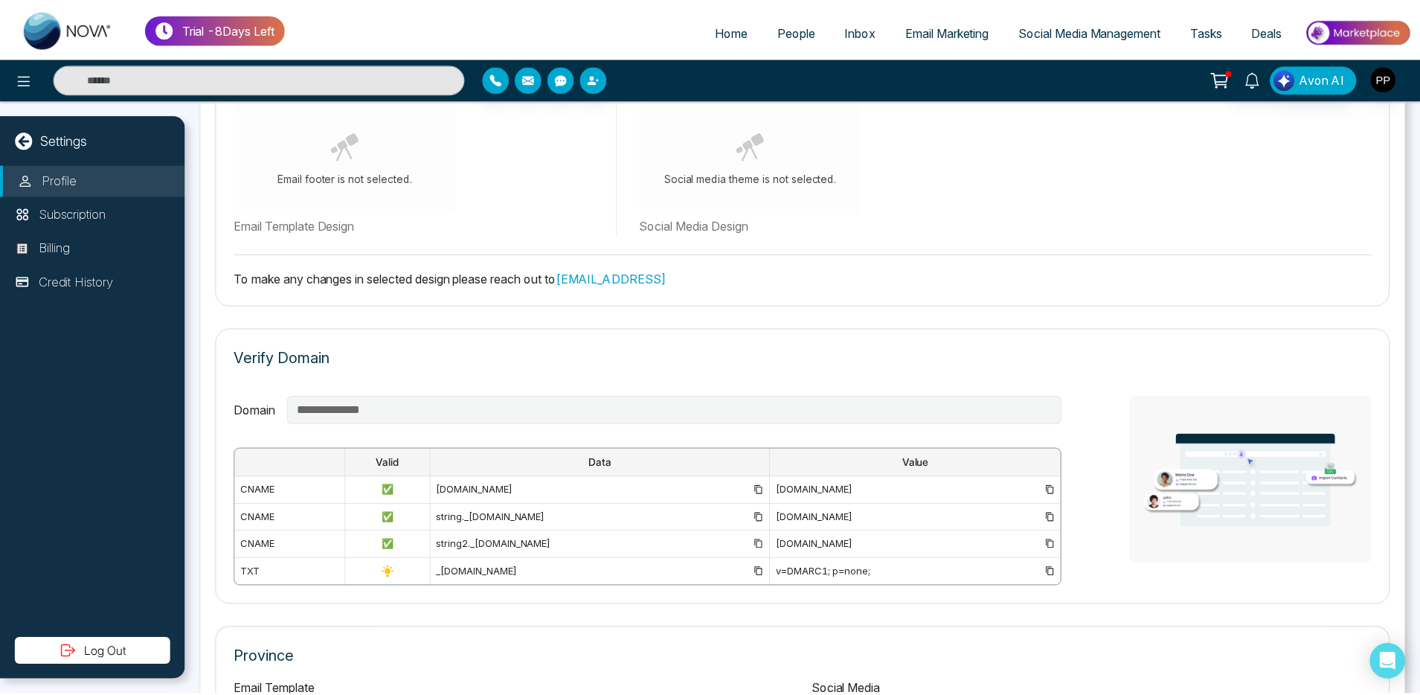
scroll to position [947, 0]
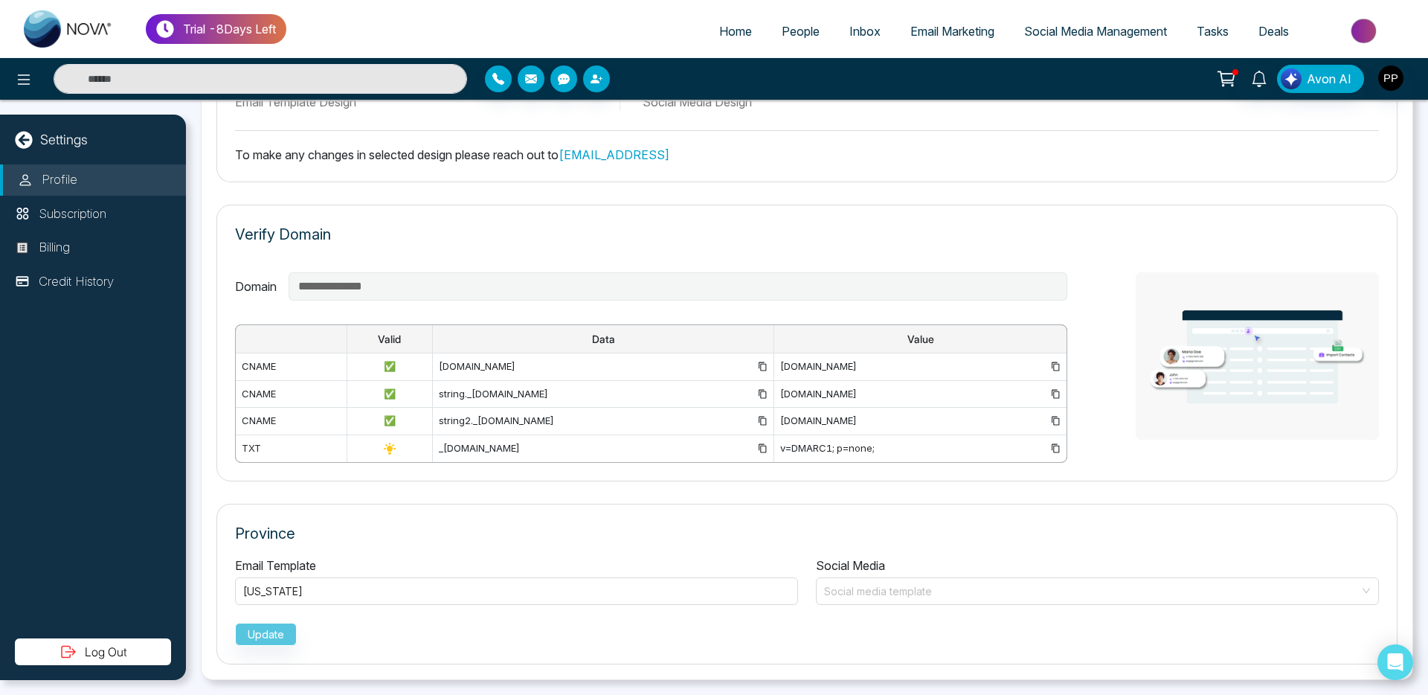
click at [725, 37] on span "Home" at bounding box center [735, 31] width 33 height 15
select select "*"
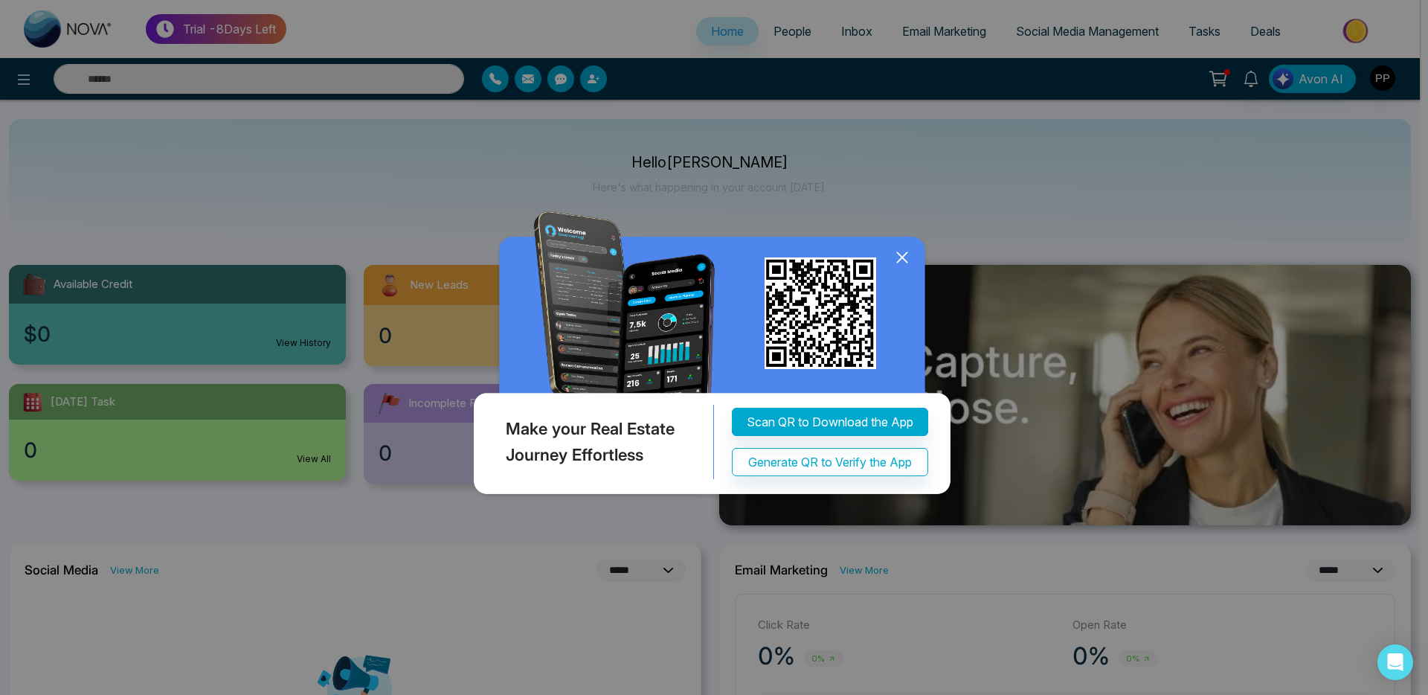
click at [907, 260] on icon at bounding box center [902, 257] width 22 height 22
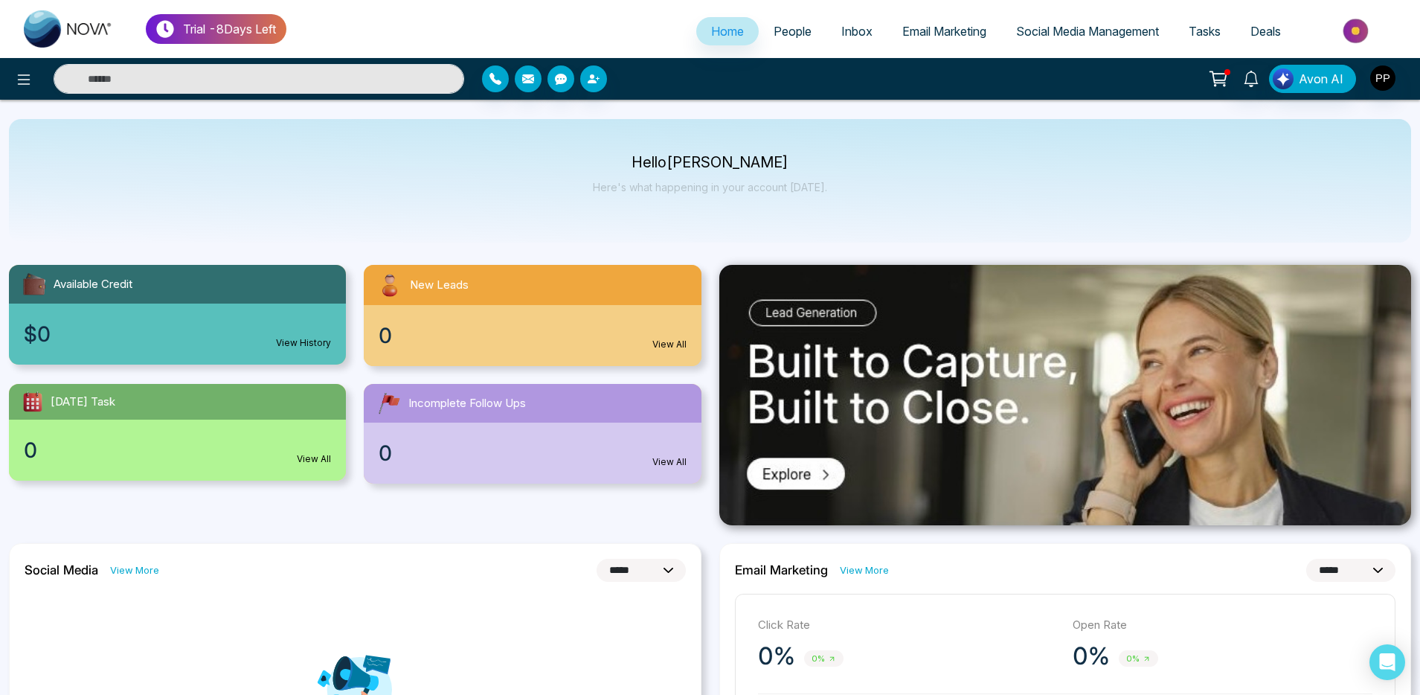
click at [796, 36] on span "People" at bounding box center [792, 31] width 38 height 15
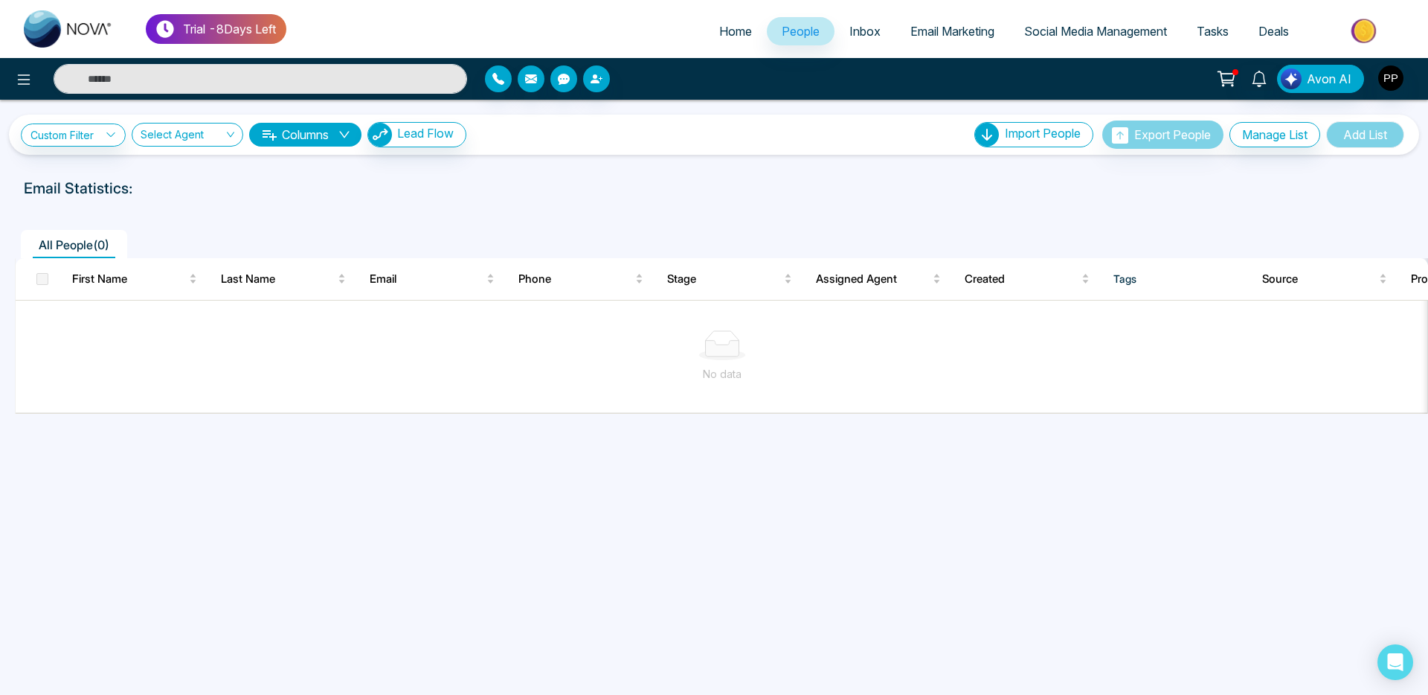
click at [1405, 79] on div "Avon AI" at bounding box center [1130, 79] width 577 height 28
click at [1383, 90] on button "button" at bounding box center [1390, 78] width 27 height 27
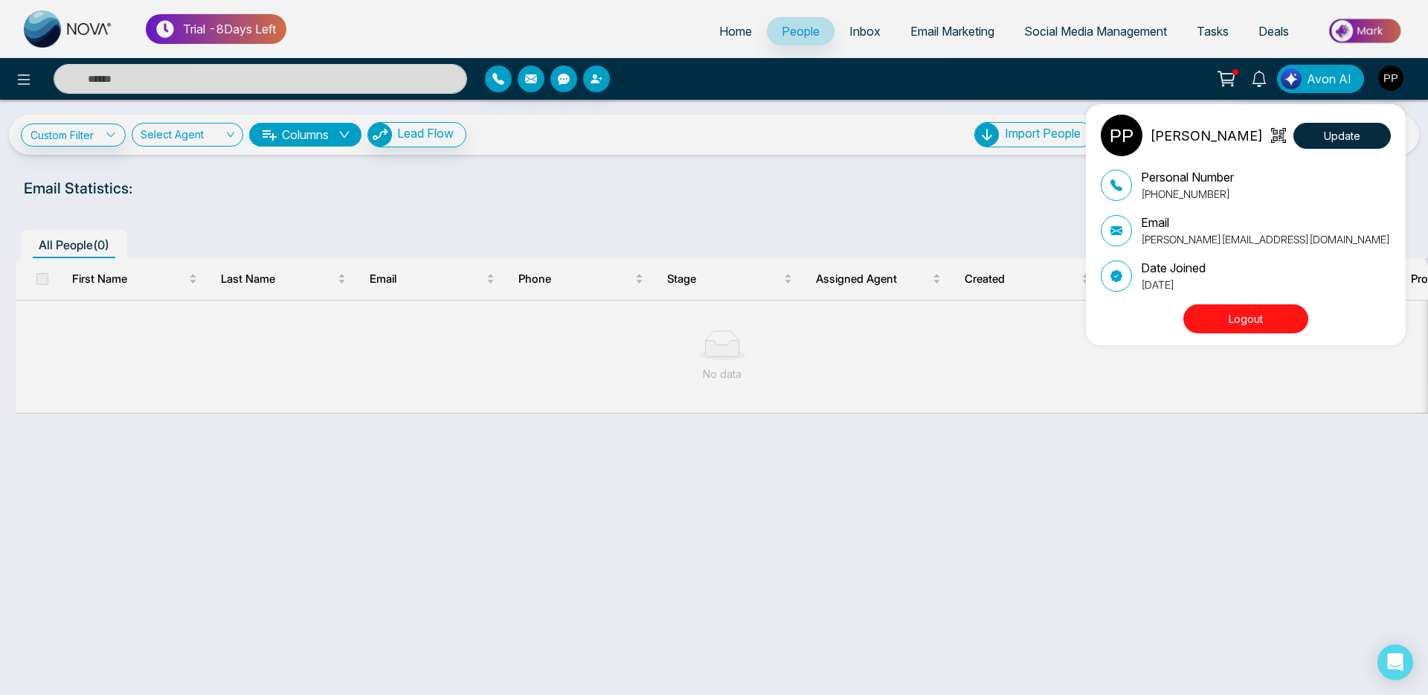
click at [1267, 318] on button "Logout" at bounding box center [1245, 318] width 125 height 29
